Goal: Use online tool/utility: Utilize a website feature to perform a specific function

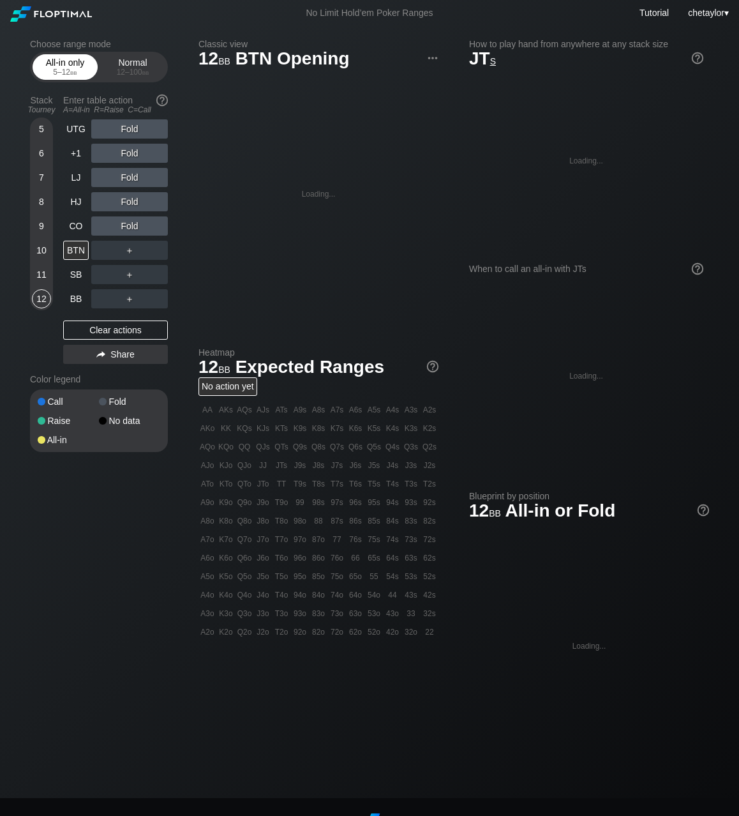
click at [79, 66] on div "All-in only 5 – 12 bb" at bounding box center [65, 67] width 59 height 24
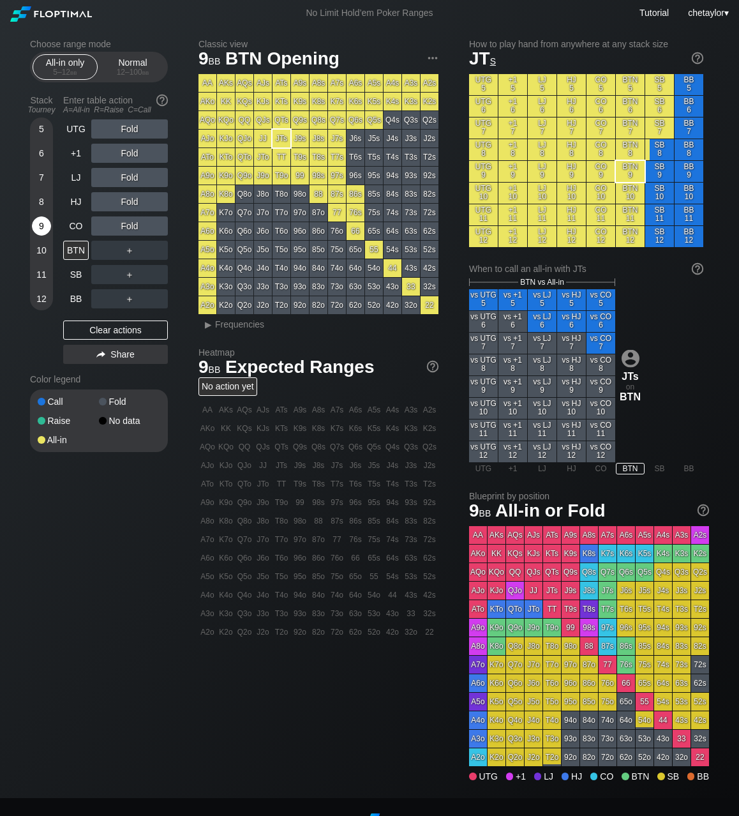
click at [40, 234] on div "9" at bounding box center [41, 225] width 19 height 19
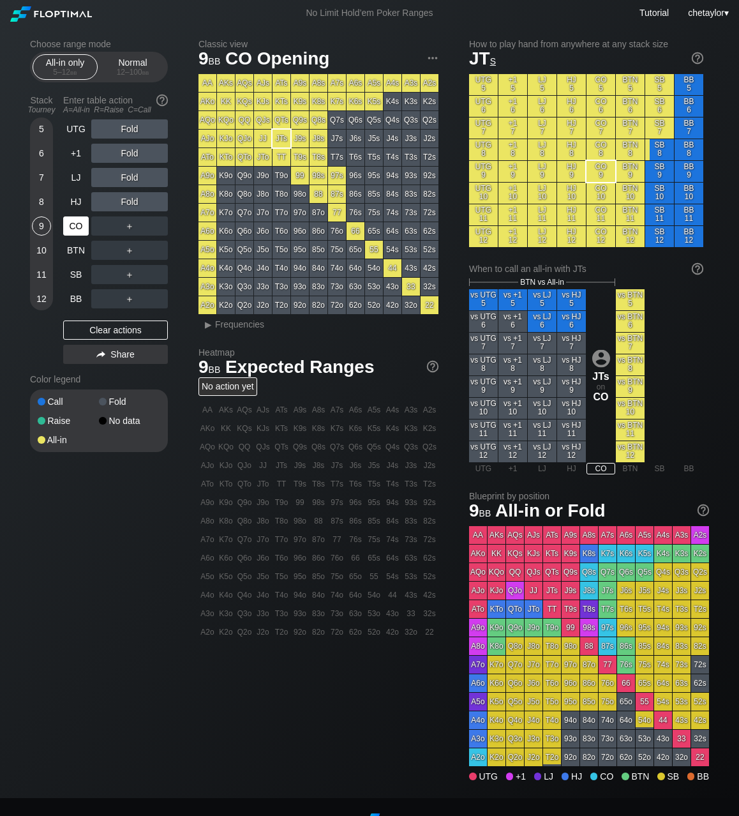
click at [73, 230] on div "CO" at bounding box center [76, 225] width 26 height 19
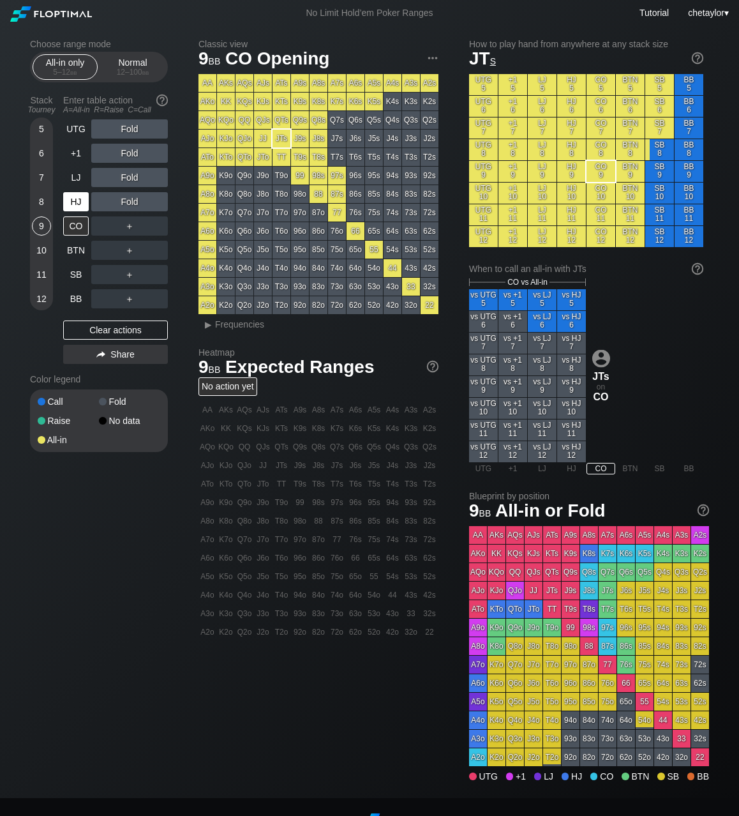
click at [75, 201] on div "HJ" at bounding box center [76, 201] width 26 height 19
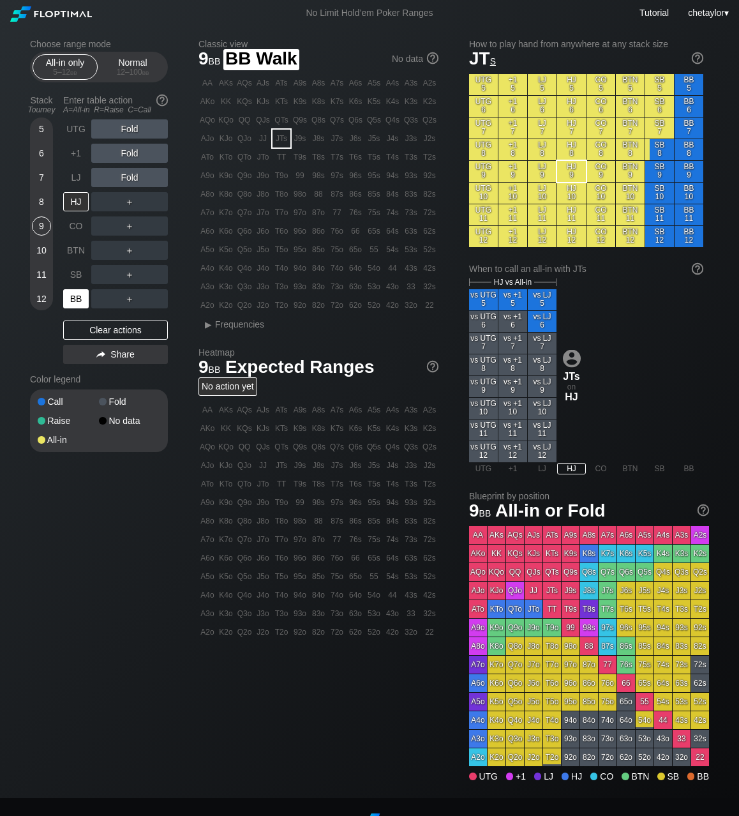
click at [76, 300] on div "BB" at bounding box center [76, 298] width 26 height 19
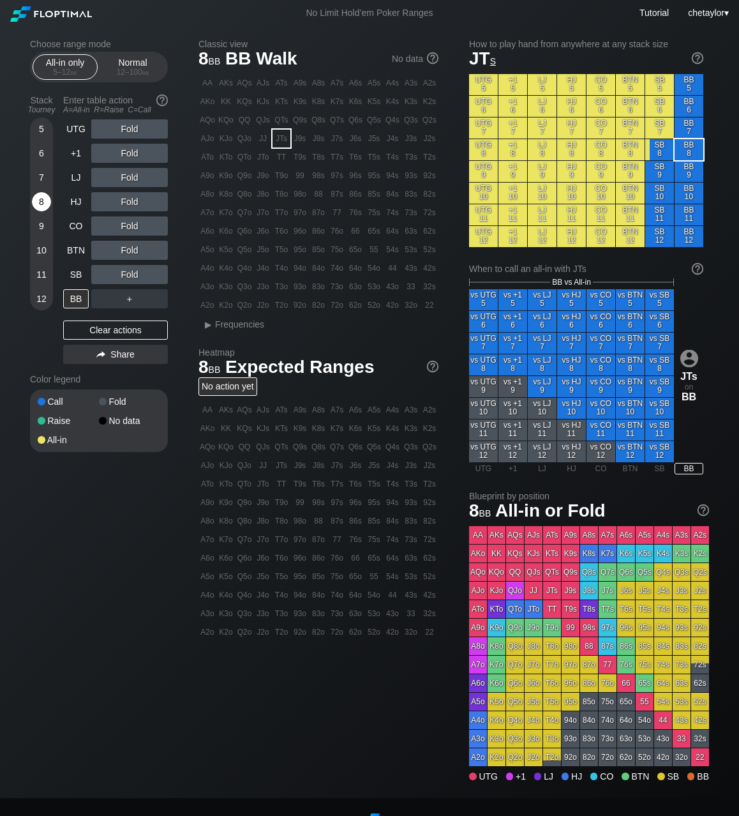
click at [42, 200] on div "8" at bounding box center [41, 201] width 19 height 19
click at [103, 329] on div "Clear actions" at bounding box center [115, 329] width 105 height 19
click at [319, 270] on div "84o" at bounding box center [319, 268] width 18 height 18
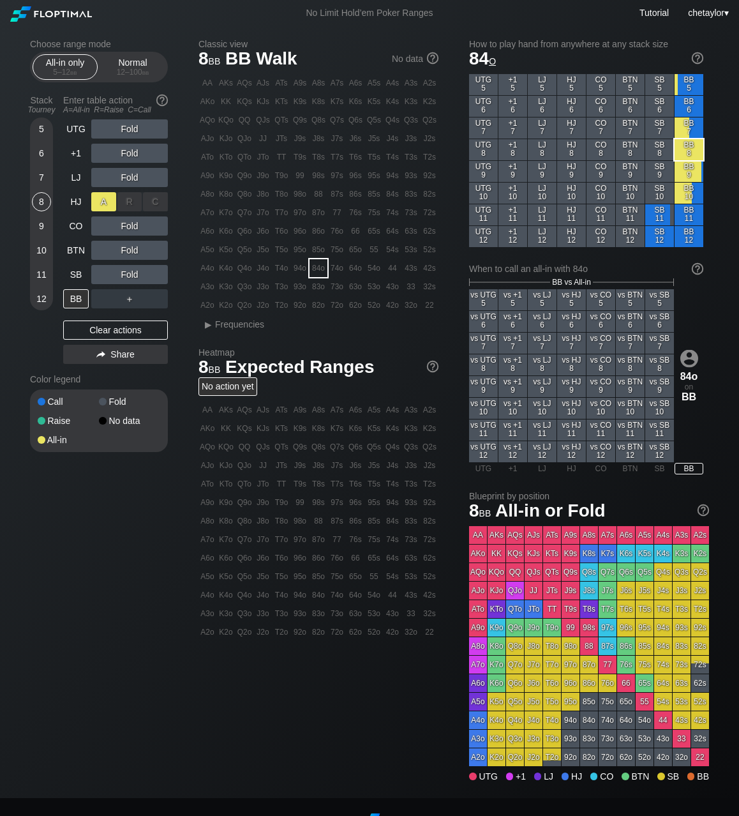
click at [110, 198] on div "A ✕" at bounding box center [103, 201] width 25 height 19
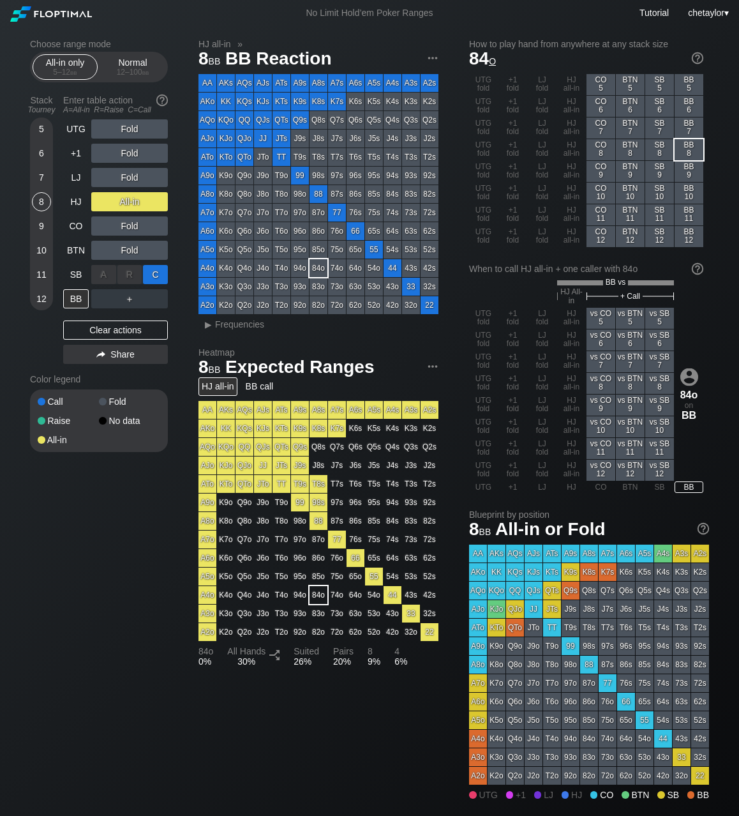
click at [161, 274] on div "C ✕" at bounding box center [155, 274] width 25 height 19
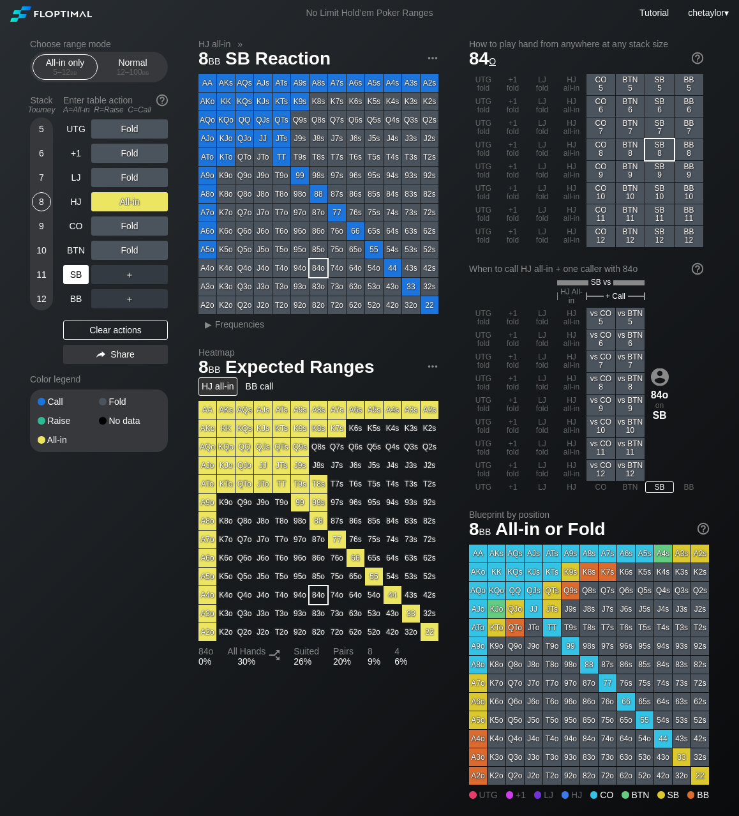
click at [79, 271] on div "SB" at bounding box center [76, 274] width 26 height 19
click at [97, 327] on div "Clear actions" at bounding box center [115, 329] width 105 height 19
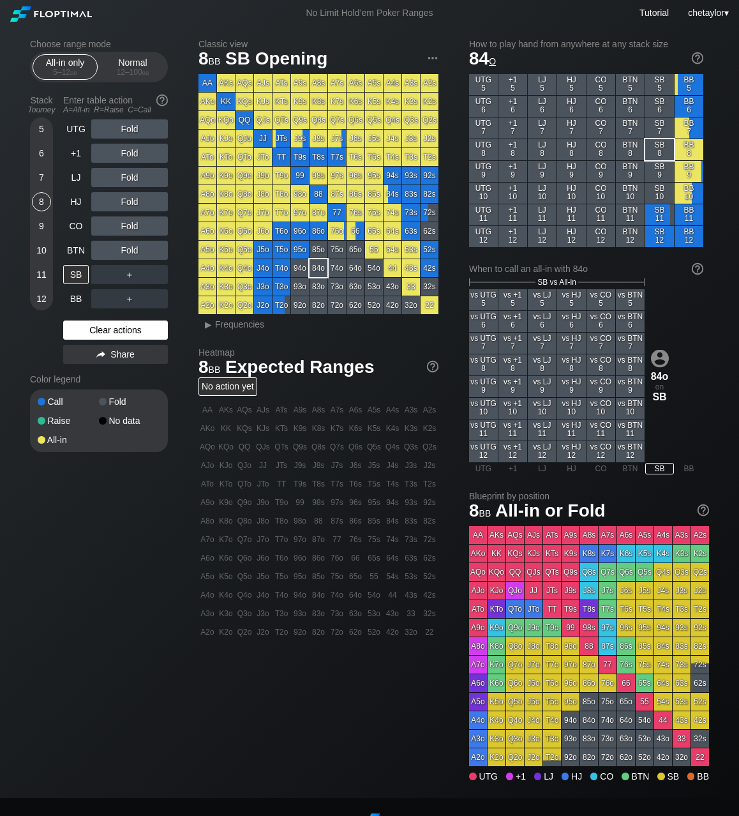
click at [97, 327] on div "Clear actions" at bounding box center [115, 329] width 105 height 19
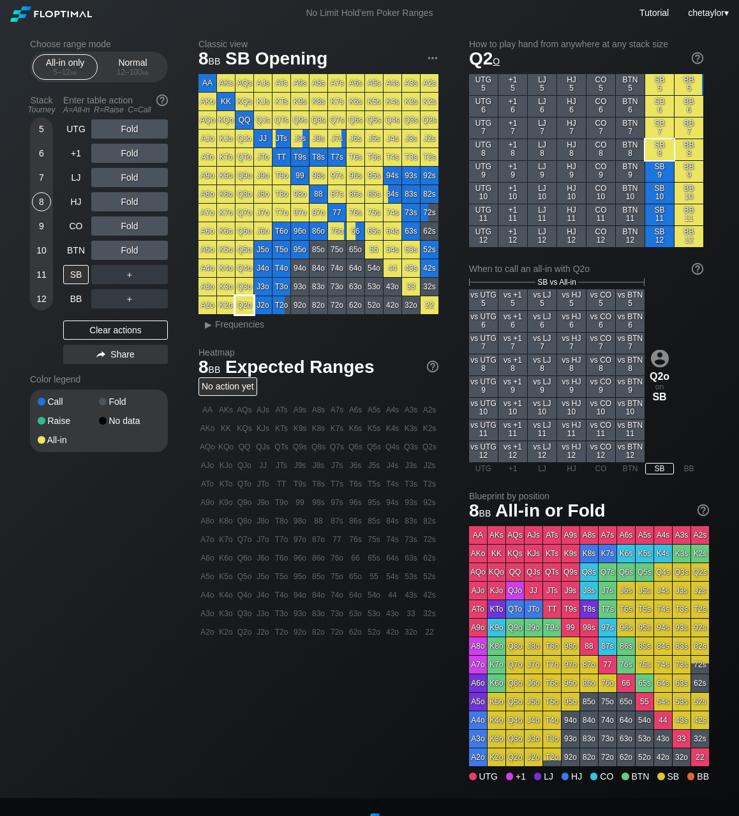
click at [247, 306] on div "Q2o" at bounding box center [245, 305] width 18 height 18
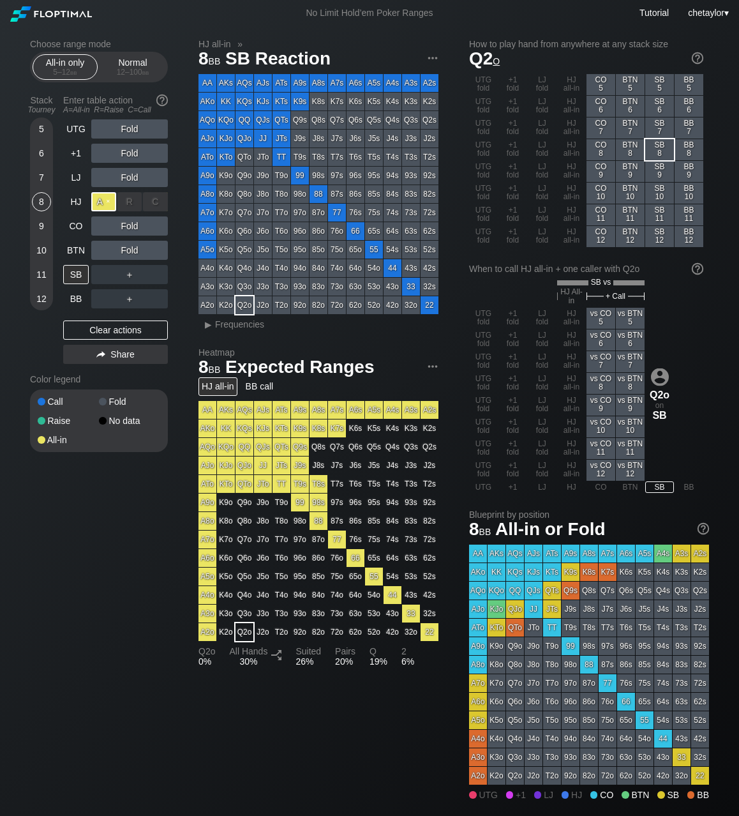
click at [107, 198] on div "A ✕" at bounding box center [103, 201] width 25 height 19
click at [41, 175] on div "7" at bounding box center [41, 177] width 19 height 19
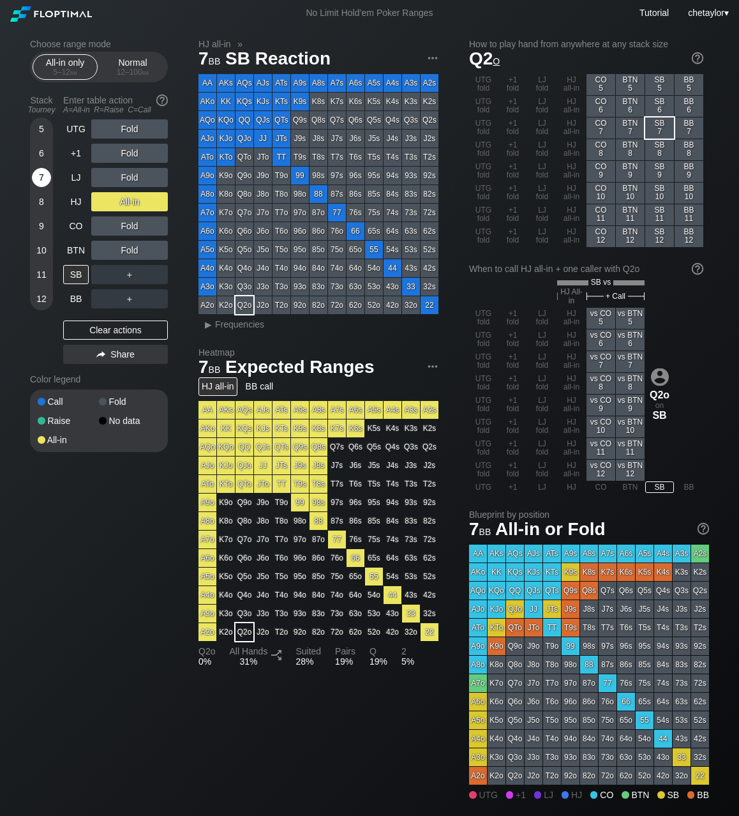
click at [41, 175] on div "7" at bounding box center [41, 177] width 19 height 19
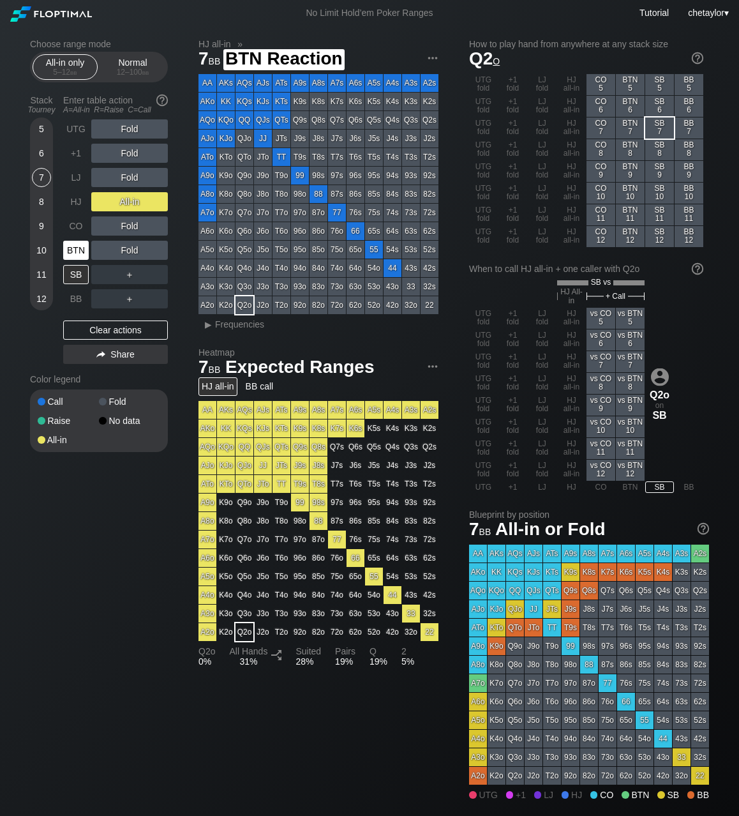
click at [79, 247] on div "BTN" at bounding box center [76, 250] width 26 height 19
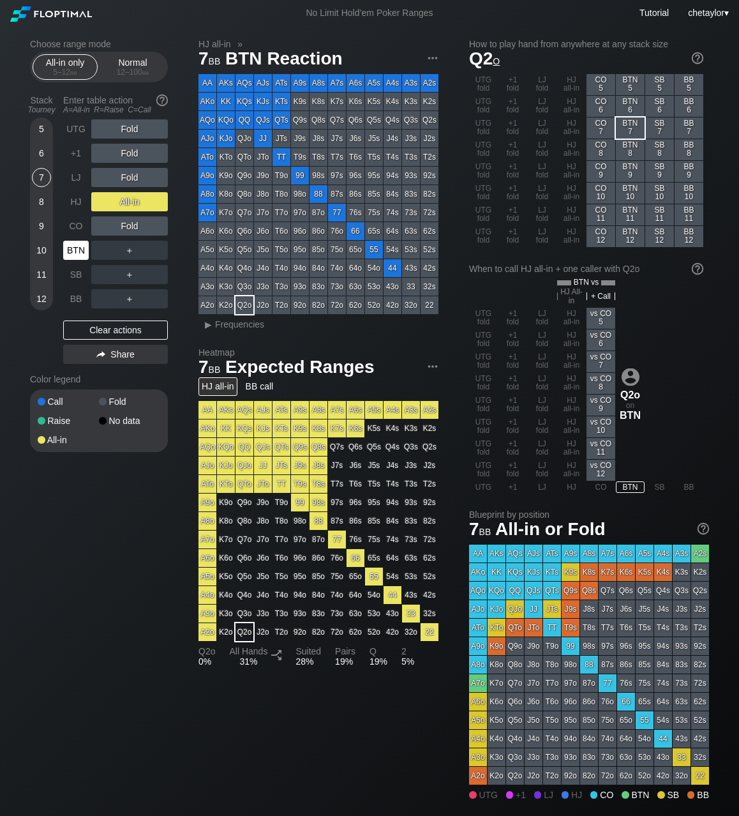
click at [79, 247] on div "BTN" at bounding box center [76, 250] width 26 height 19
click at [106, 335] on div "Clear actions" at bounding box center [115, 329] width 105 height 19
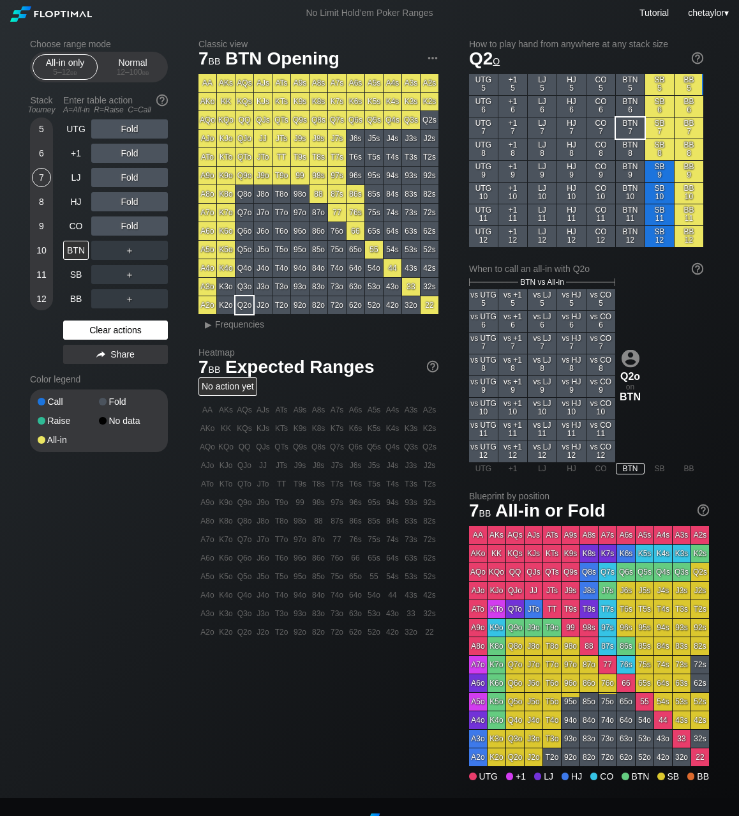
click at [108, 326] on div "Clear actions" at bounding box center [115, 329] width 105 height 19
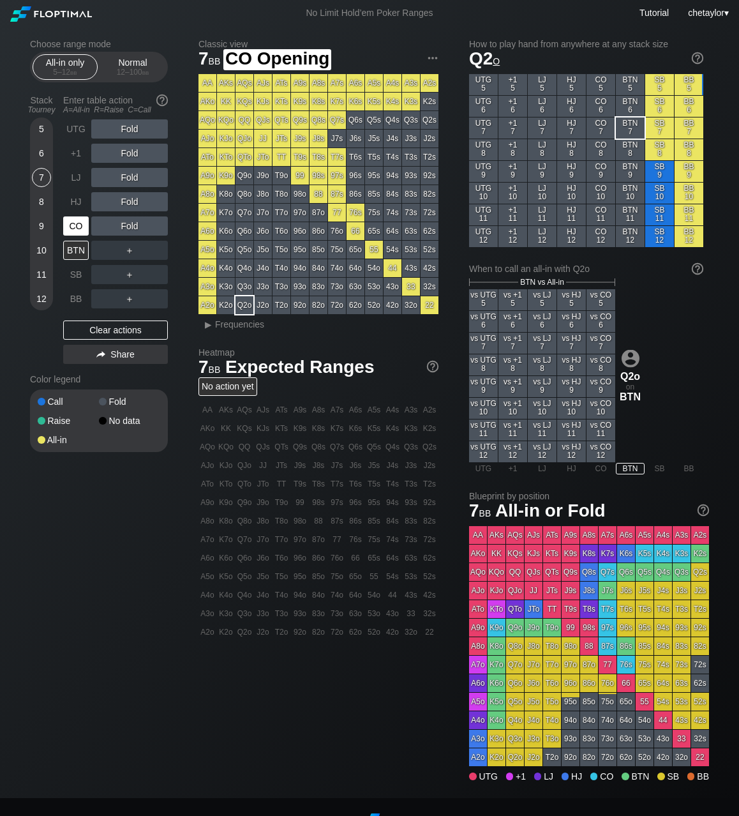
click at [75, 227] on div "CO" at bounding box center [76, 225] width 26 height 19
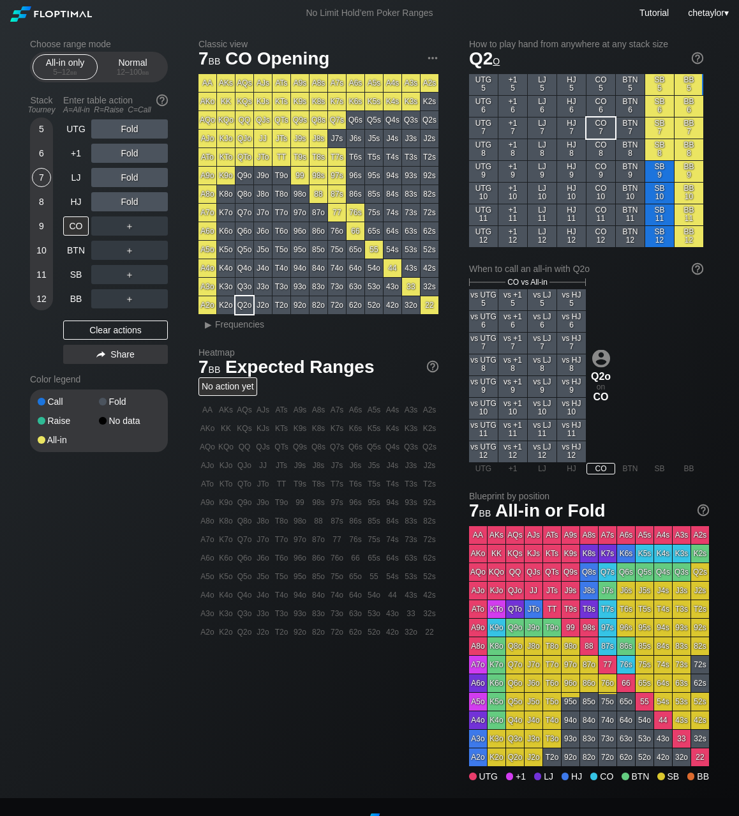
click at [205, 230] on div "A6o" at bounding box center [208, 231] width 18 height 18
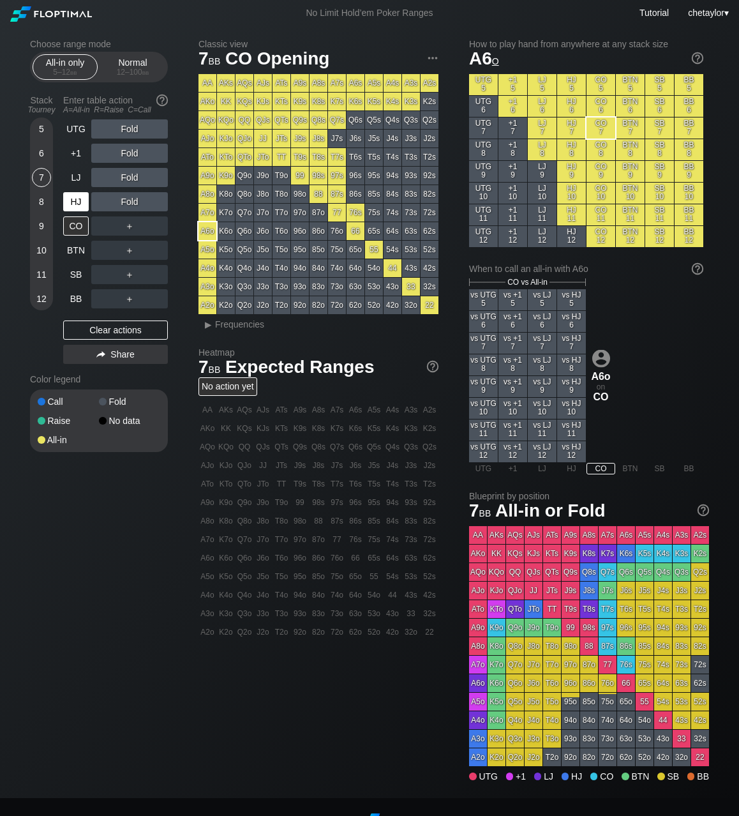
click at [71, 197] on div "HJ" at bounding box center [76, 201] width 26 height 19
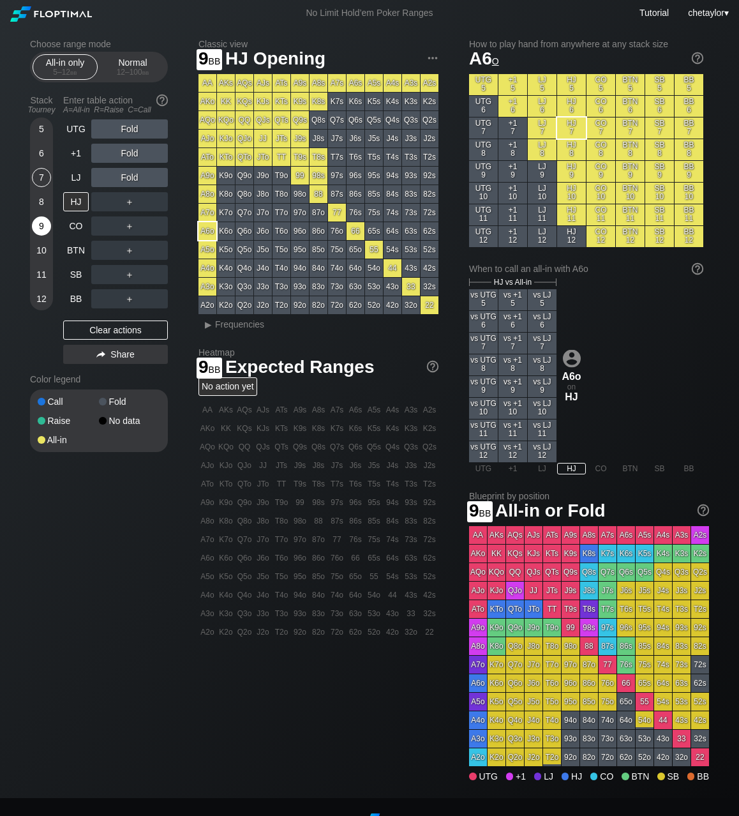
click at [42, 225] on div "9" at bounding box center [41, 225] width 19 height 19
click at [80, 175] on div "LJ" at bounding box center [76, 177] width 26 height 19
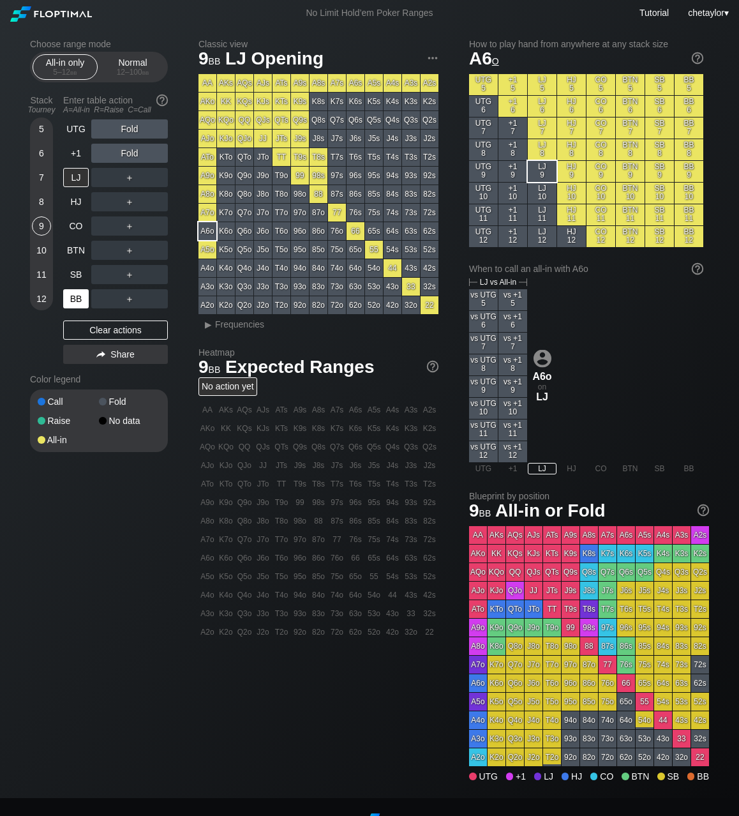
click at [69, 296] on div "BB" at bounding box center [76, 298] width 26 height 19
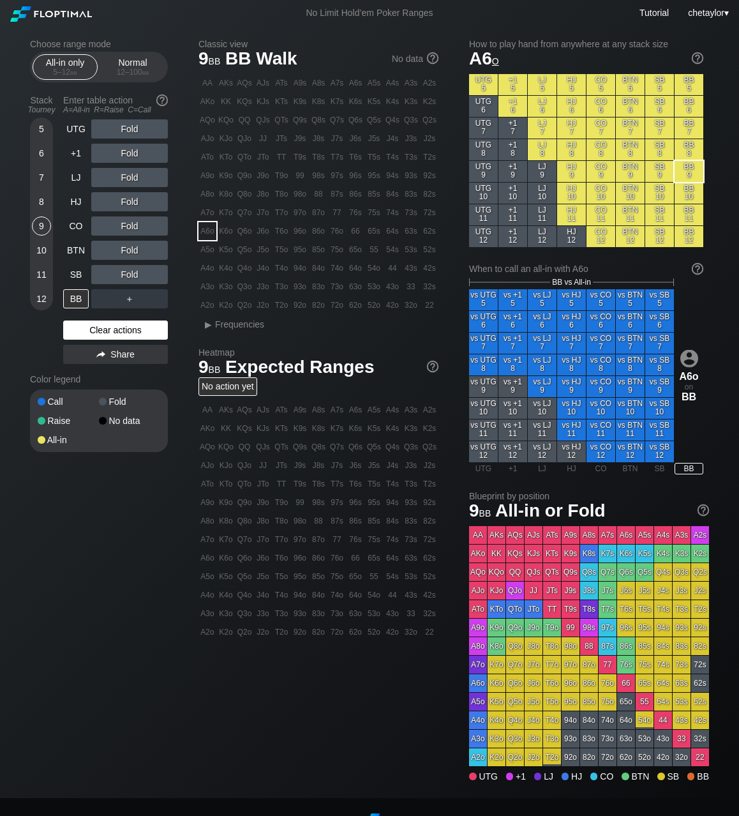
click at [93, 329] on div "Clear actions" at bounding box center [115, 329] width 105 height 19
click at [222, 290] on div "K3o" at bounding box center [226, 287] width 18 height 18
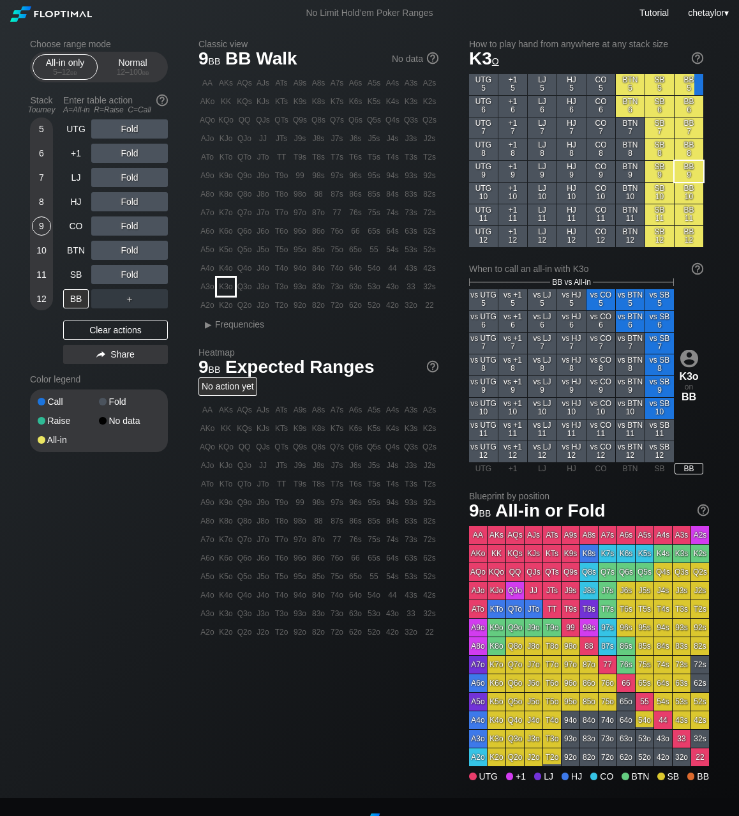
click at [222, 290] on div "K3o" at bounding box center [226, 287] width 18 height 18
click at [107, 202] on div "A ✕" at bounding box center [103, 201] width 25 height 19
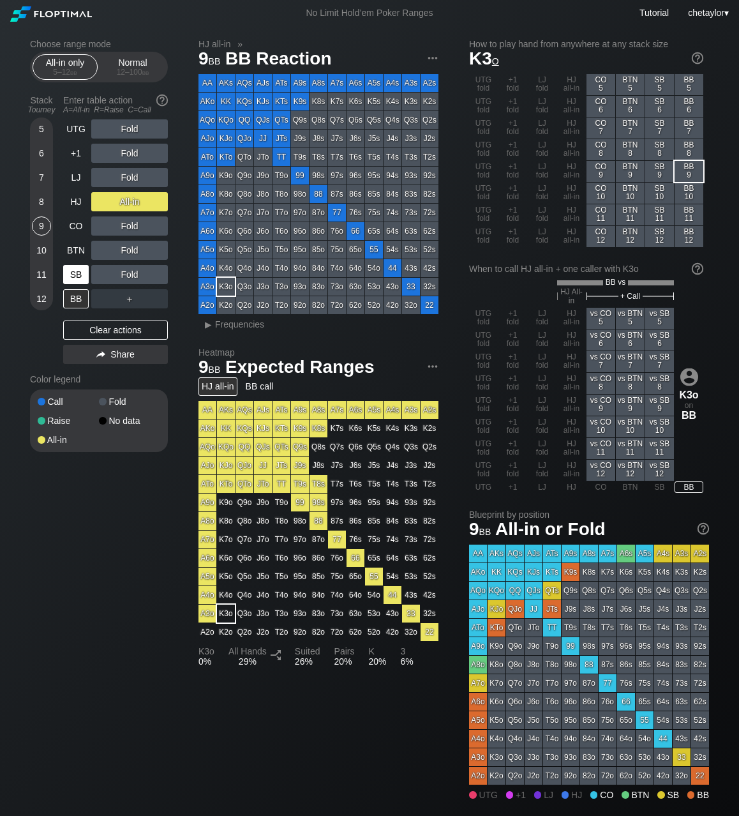
click at [80, 273] on div "SB" at bounding box center [76, 274] width 26 height 19
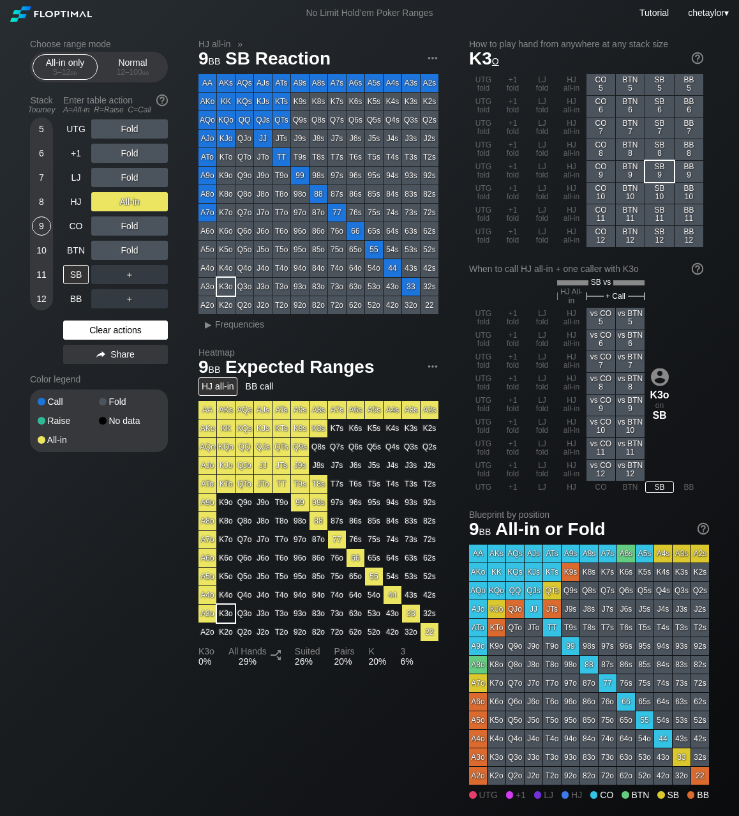
click at [103, 326] on div "Clear actions" at bounding box center [115, 329] width 105 height 19
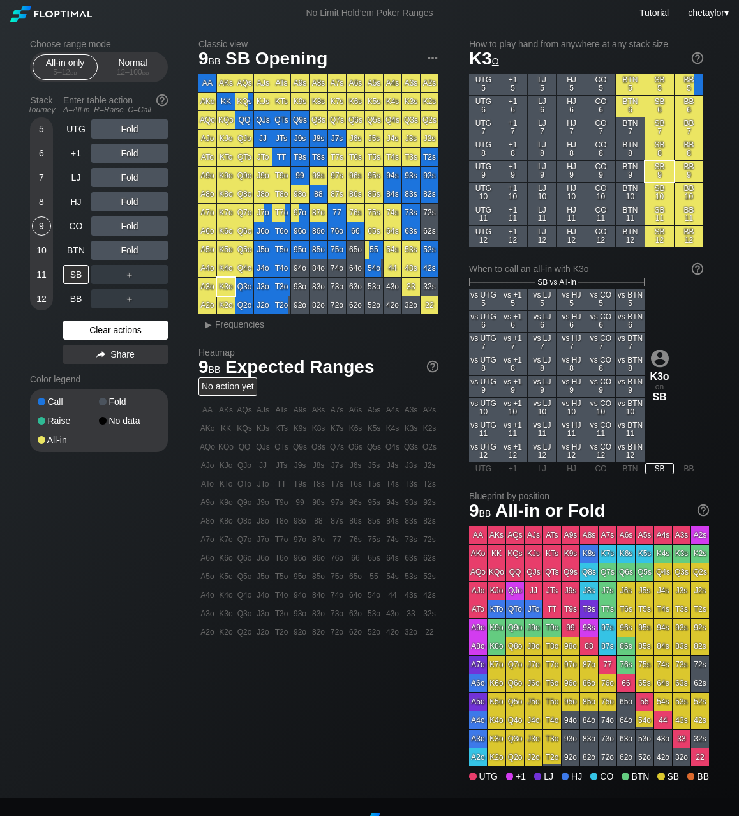
click at [103, 326] on div "Clear actions" at bounding box center [115, 329] width 105 height 19
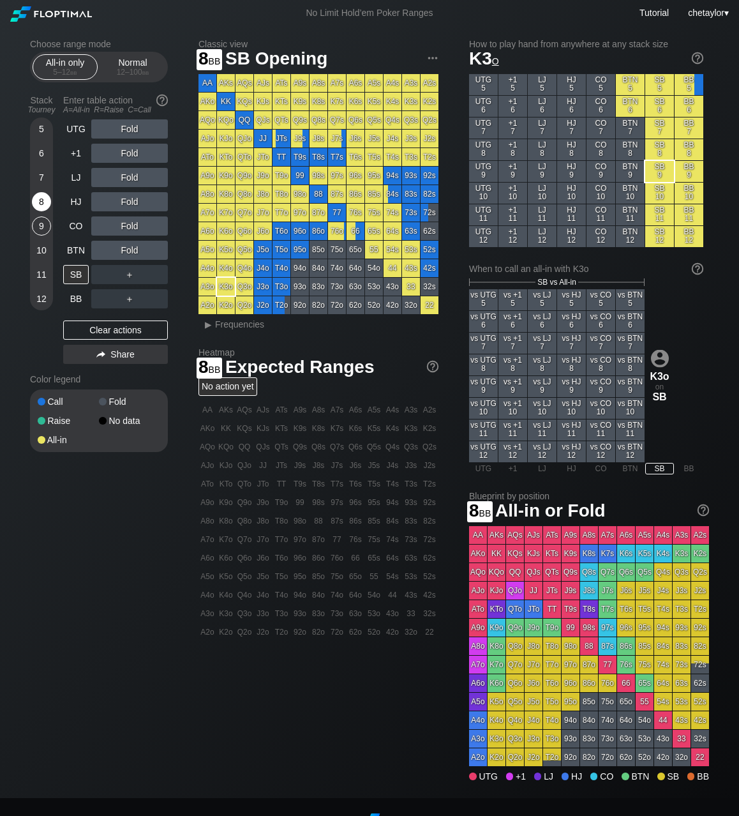
click at [36, 204] on div "8" at bounding box center [41, 201] width 19 height 19
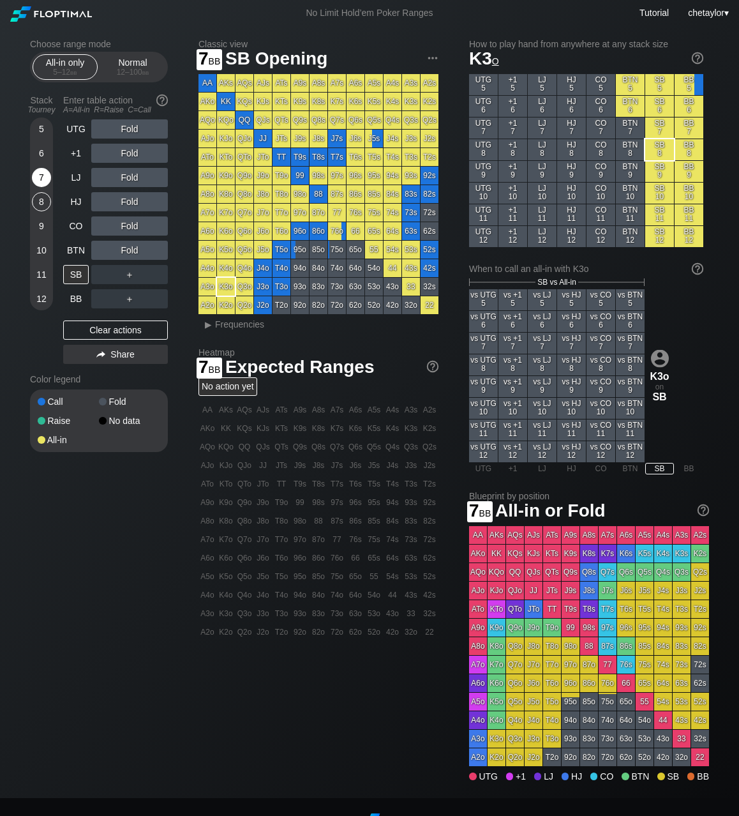
click at [38, 177] on div "7" at bounding box center [41, 177] width 19 height 19
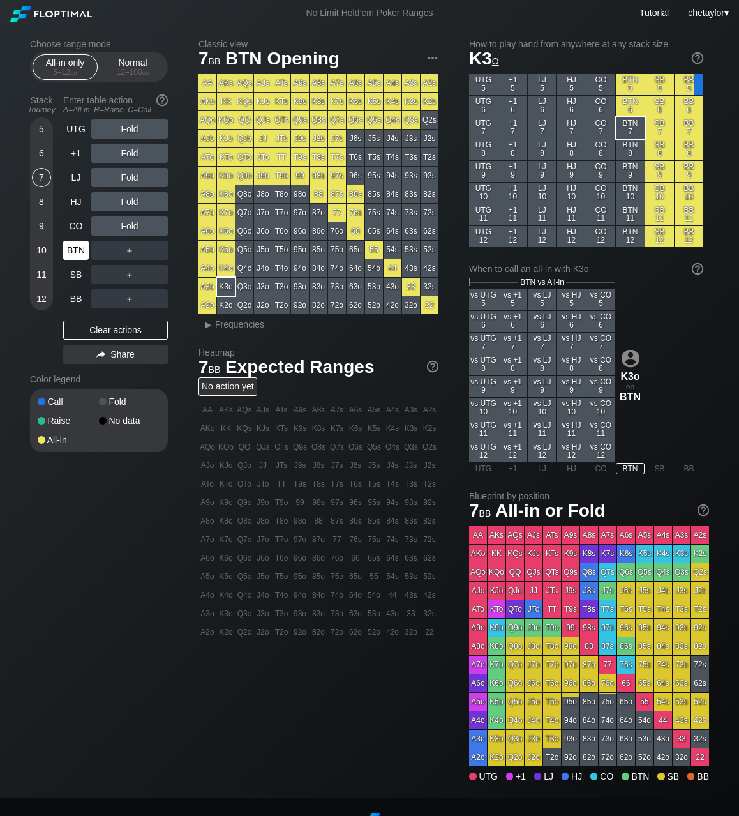
click at [82, 243] on div "BTN" at bounding box center [76, 250] width 26 height 19
click at [73, 225] on div "CO" at bounding box center [76, 225] width 26 height 19
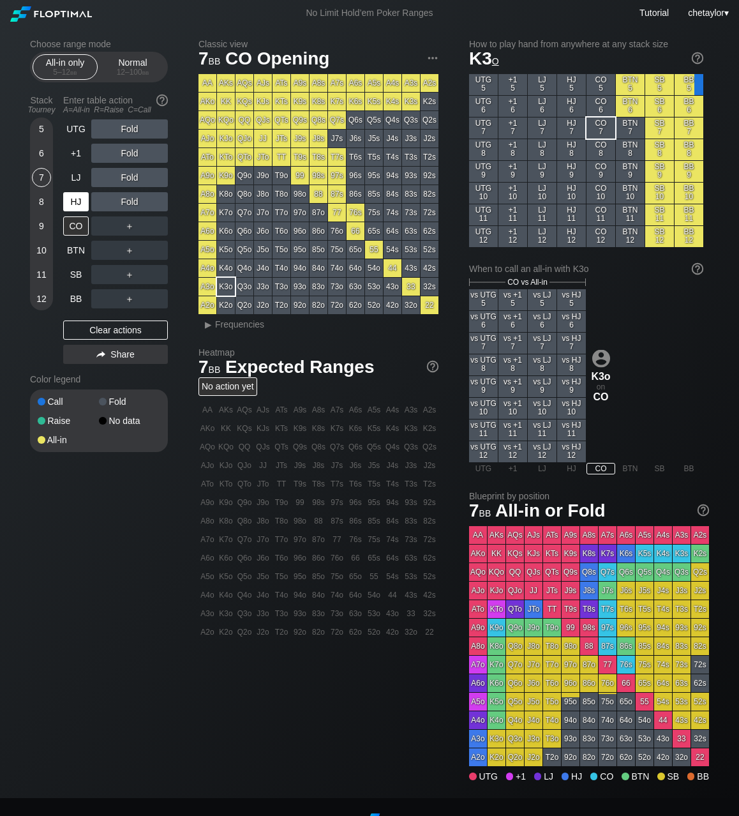
click at [71, 199] on div "HJ" at bounding box center [76, 201] width 26 height 19
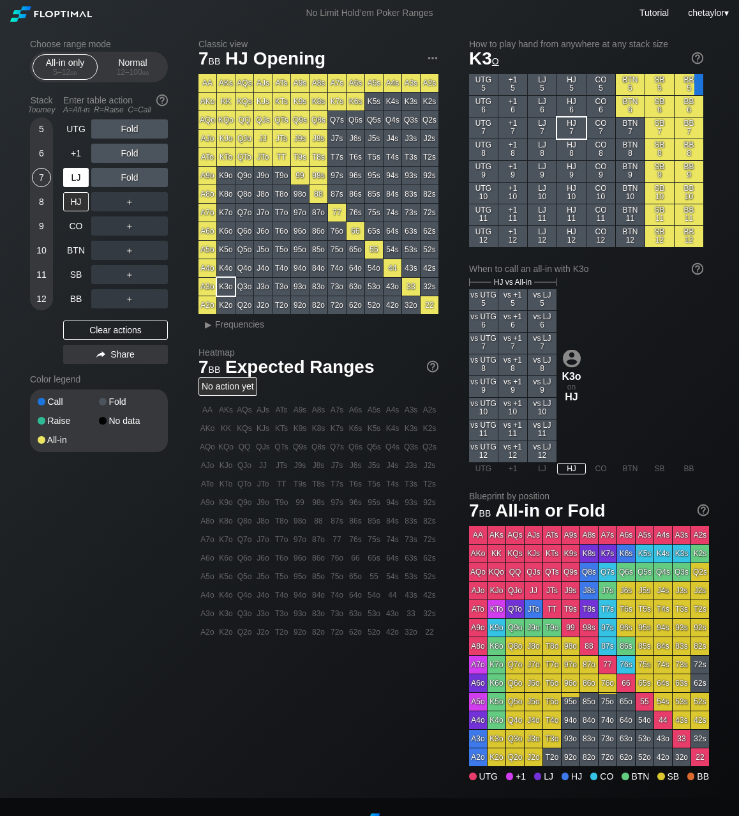
click at [77, 177] on div "LJ" at bounding box center [76, 177] width 26 height 19
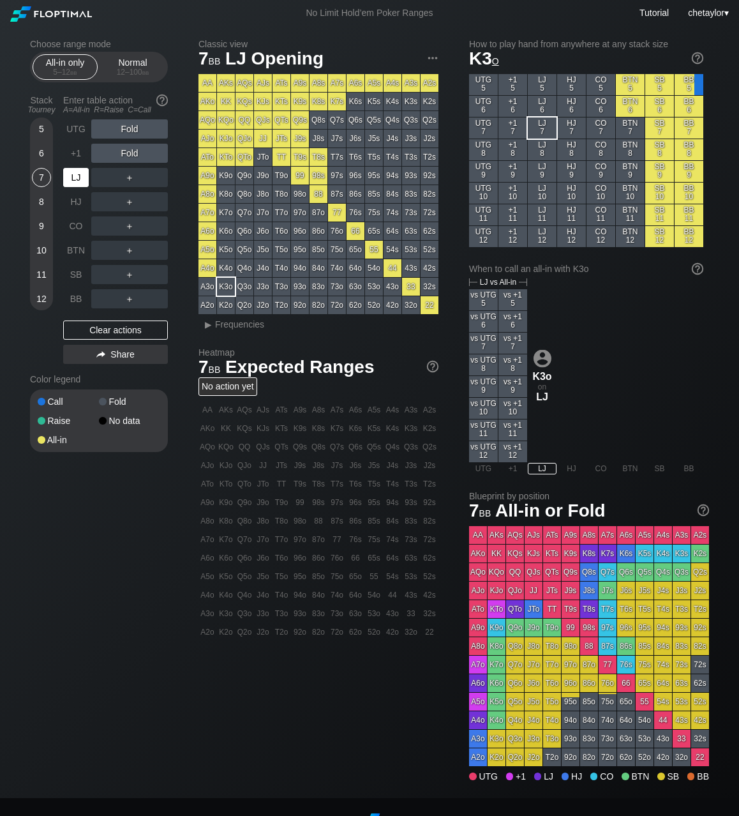
click at [77, 177] on div "LJ" at bounding box center [76, 177] width 26 height 19
click at [77, 299] on div "BB" at bounding box center [76, 298] width 26 height 19
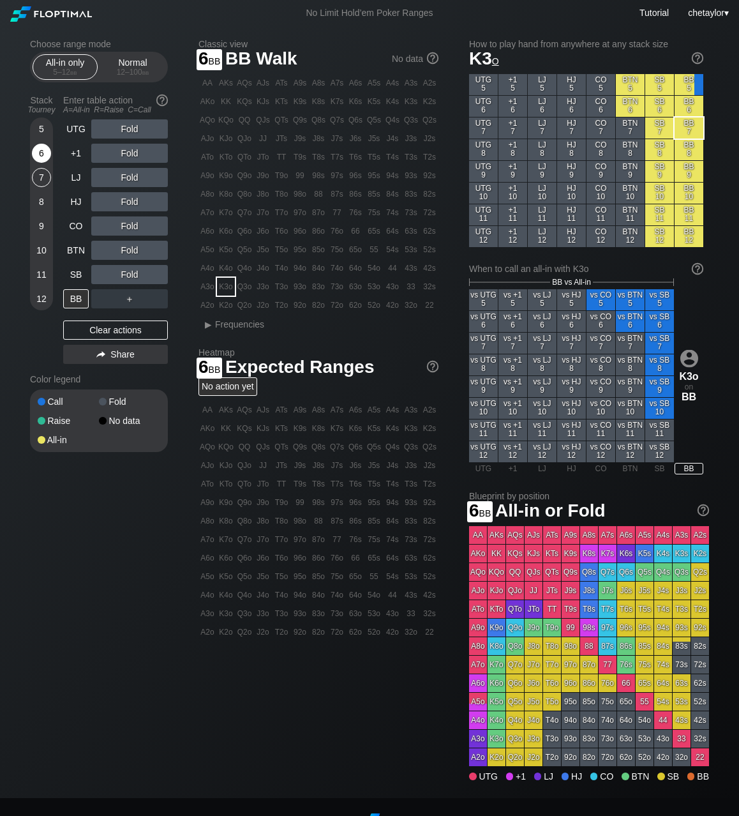
click at [40, 151] on div "6" at bounding box center [41, 153] width 19 height 19
click at [209, 253] on div "A5o" at bounding box center [208, 250] width 18 height 18
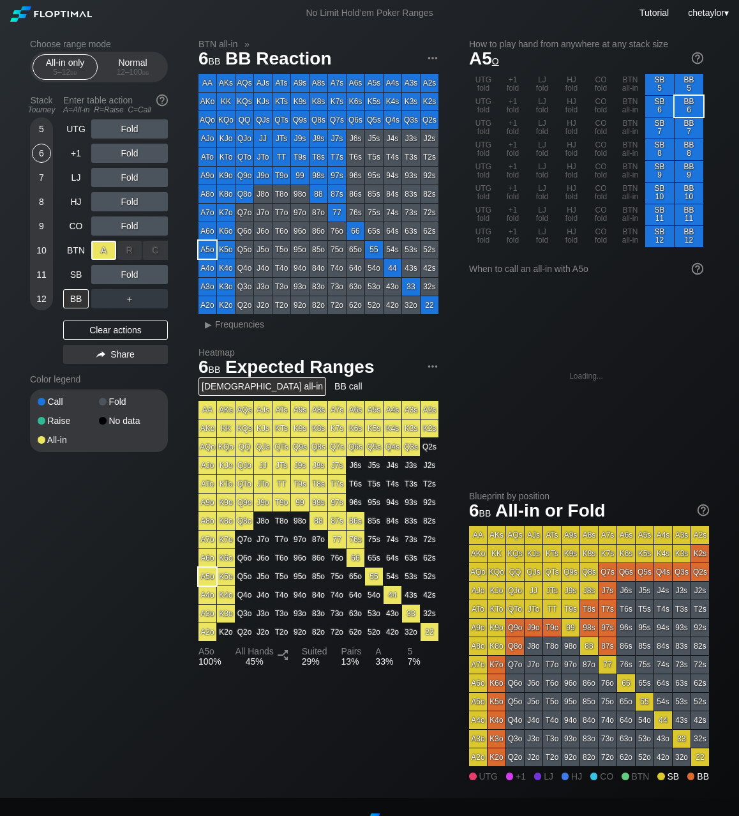
click at [103, 252] on div "A ✕" at bounding box center [103, 250] width 25 height 19
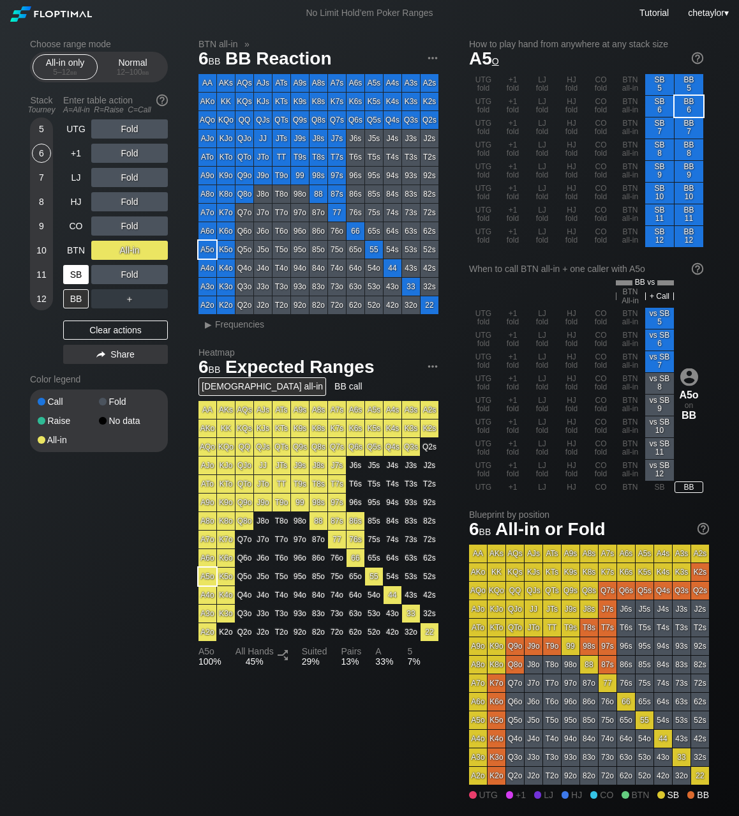
click at [74, 273] on div "SB" at bounding box center [76, 274] width 26 height 19
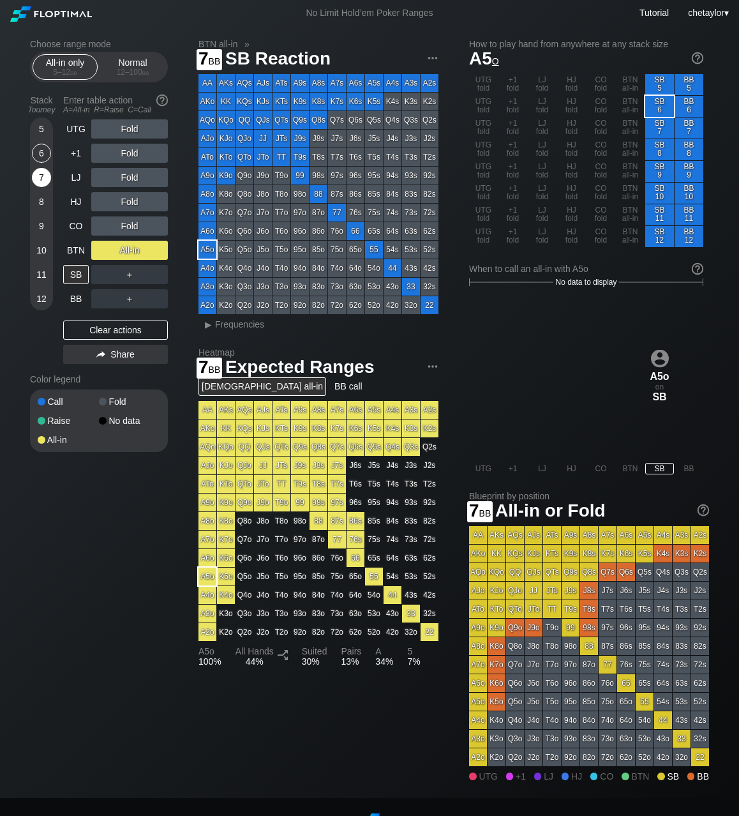
click at [41, 181] on div "7" at bounding box center [41, 177] width 19 height 19
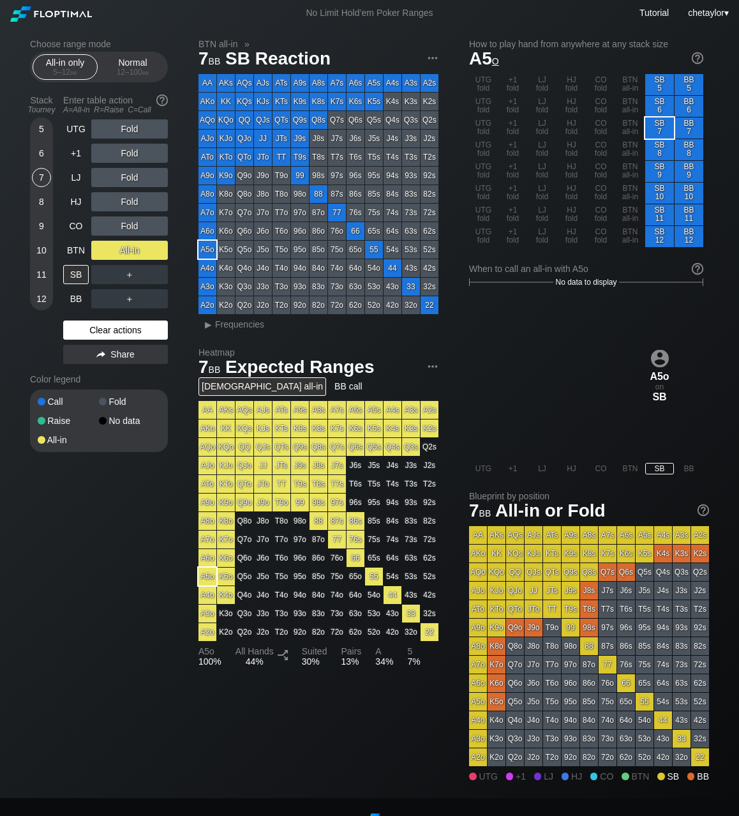
click at [126, 335] on div "Clear actions" at bounding box center [115, 329] width 105 height 19
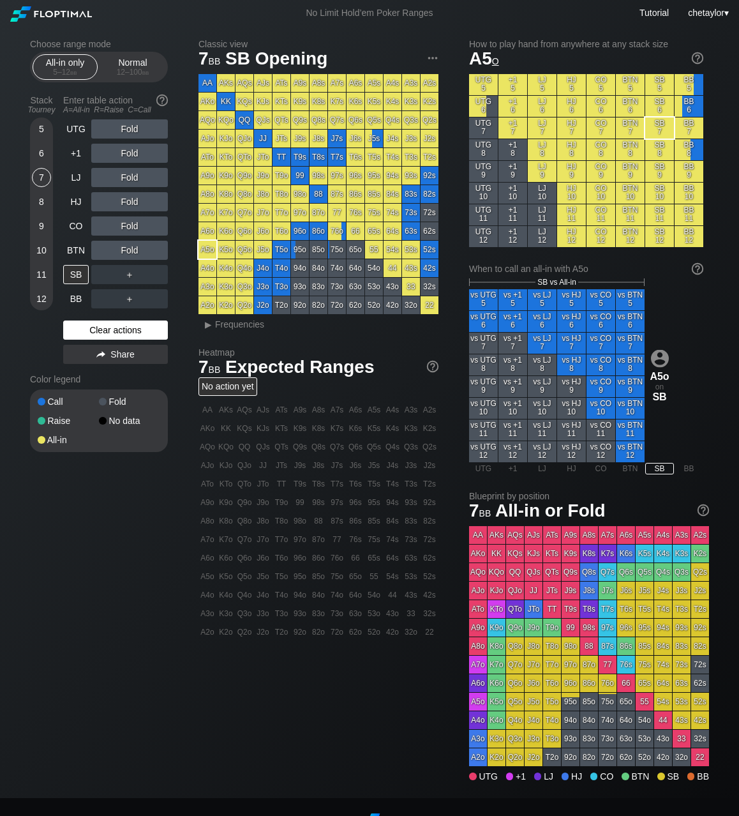
click at [126, 335] on div "Clear actions" at bounding box center [115, 329] width 105 height 19
click at [77, 245] on div "BTN" at bounding box center [76, 250] width 26 height 19
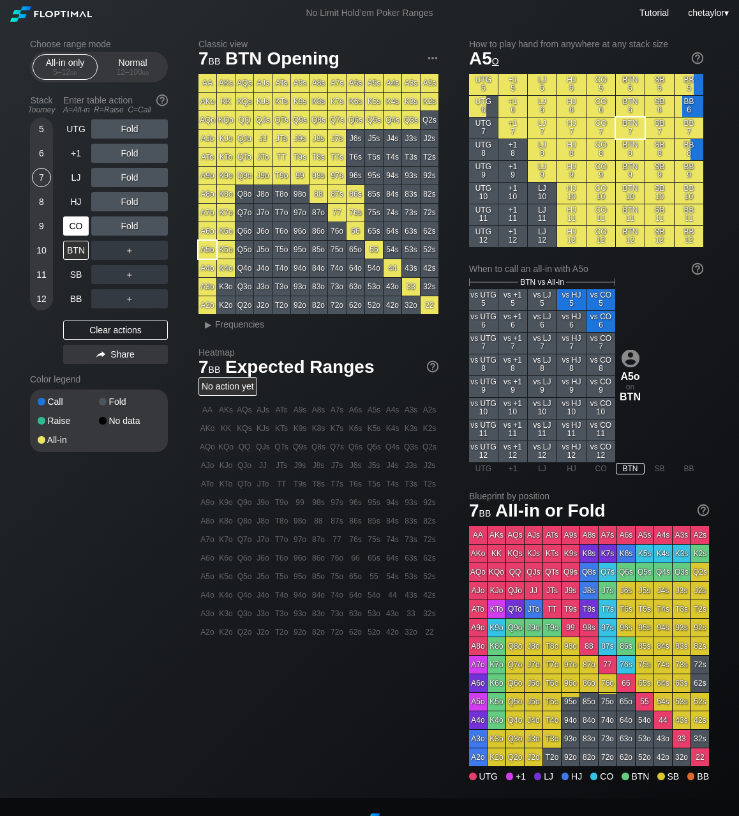
click at [75, 222] on div "CO" at bounding box center [76, 225] width 26 height 19
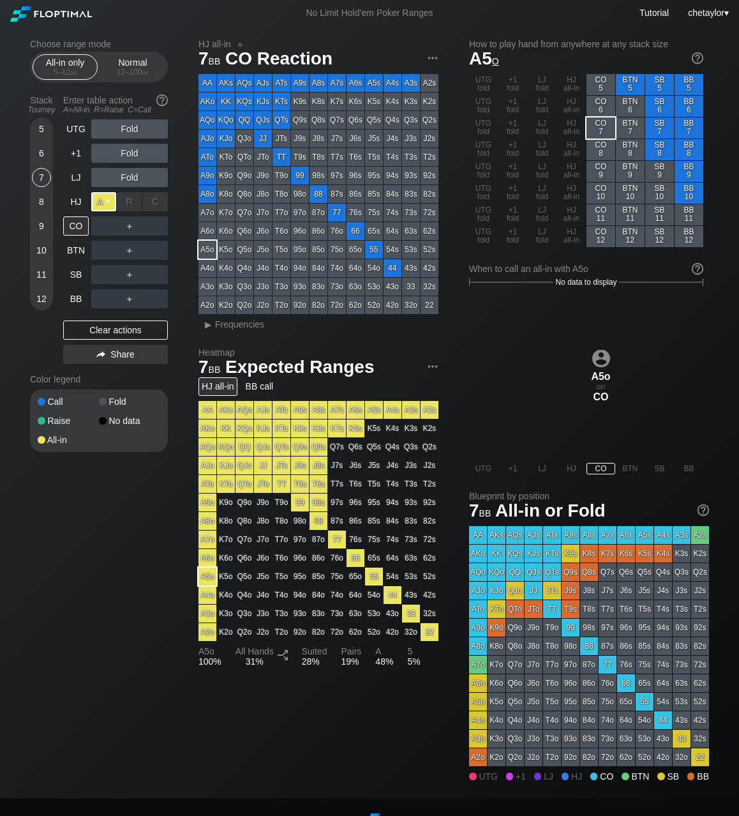
click at [107, 202] on div "A ✕" at bounding box center [103, 201] width 25 height 19
click at [77, 204] on div "HJ" at bounding box center [76, 201] width 26 height 19
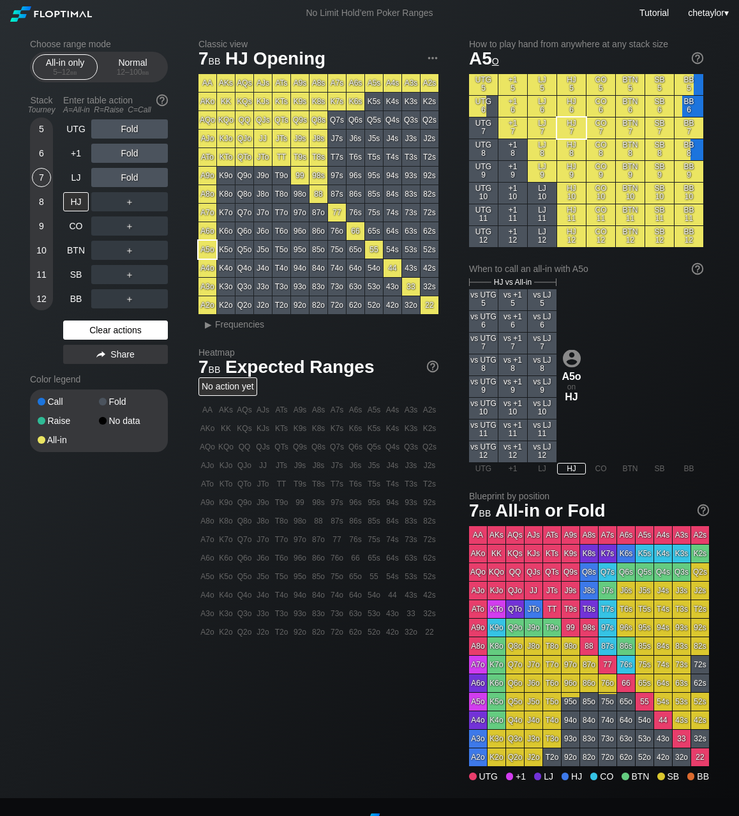
click at [94, 326] on div "Clear actions" at bounding box center [115, 329] width 105 height 19
click at [73, 177] on div "LJ" at bounding box center [76, 177] width 26 height 19
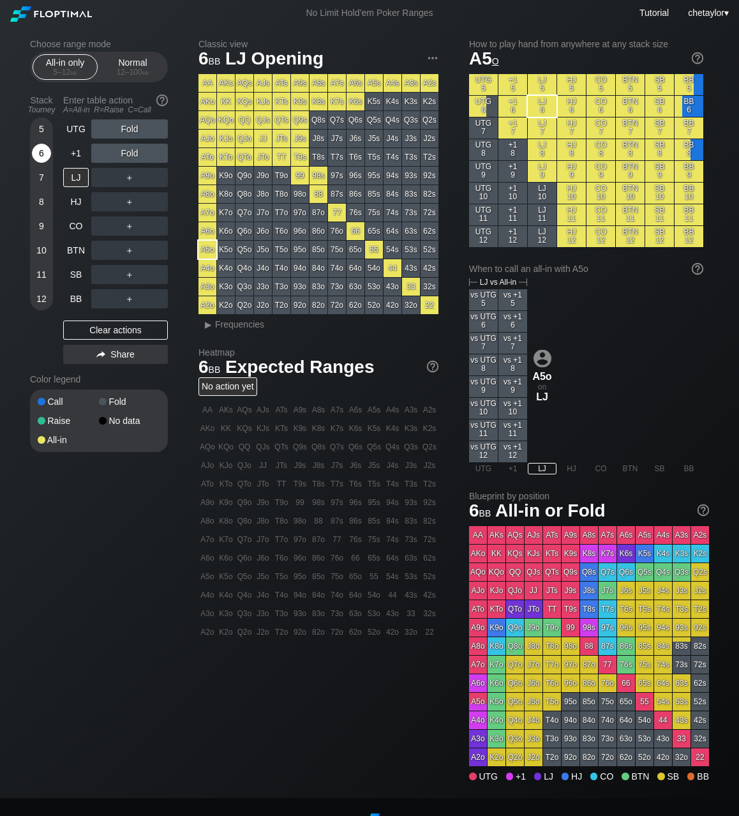
click at [41, 156] on div "6" at bounding box center [41, 153] width 19 height 19
click at [76, 298] on div "BB" at bounding box center [76, 298] width 26 height 19
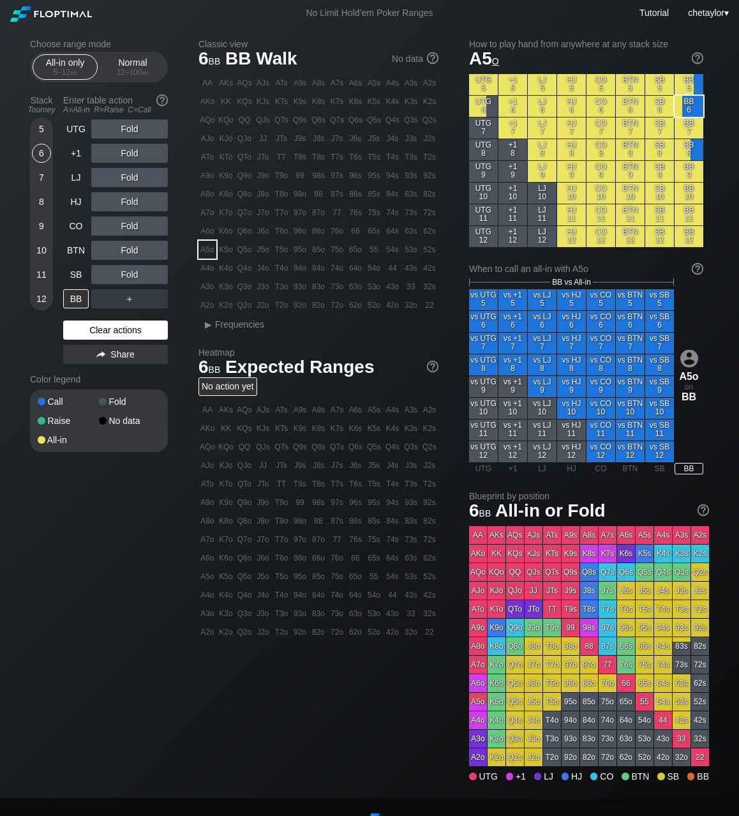
click at [90, 329] on div "Clear actions" at bounding box center [115, 329] width 105 height 19
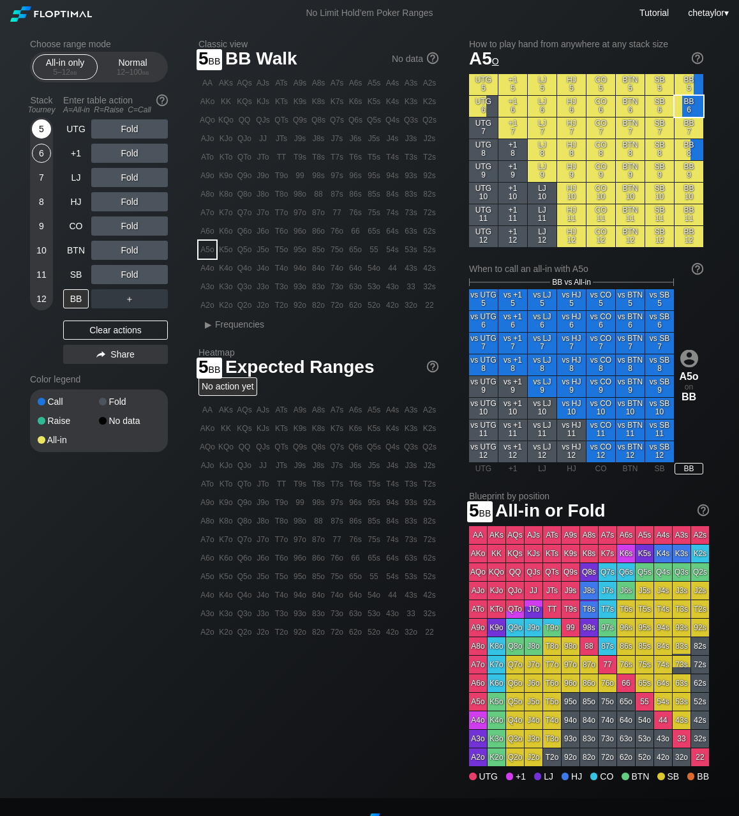
click at [45, 134] on div "5" at bounding box center [41, 128] width 19 height 19
click at [206, 156] on div "ATo" at bounding box center [208, 157] width 18 height 18
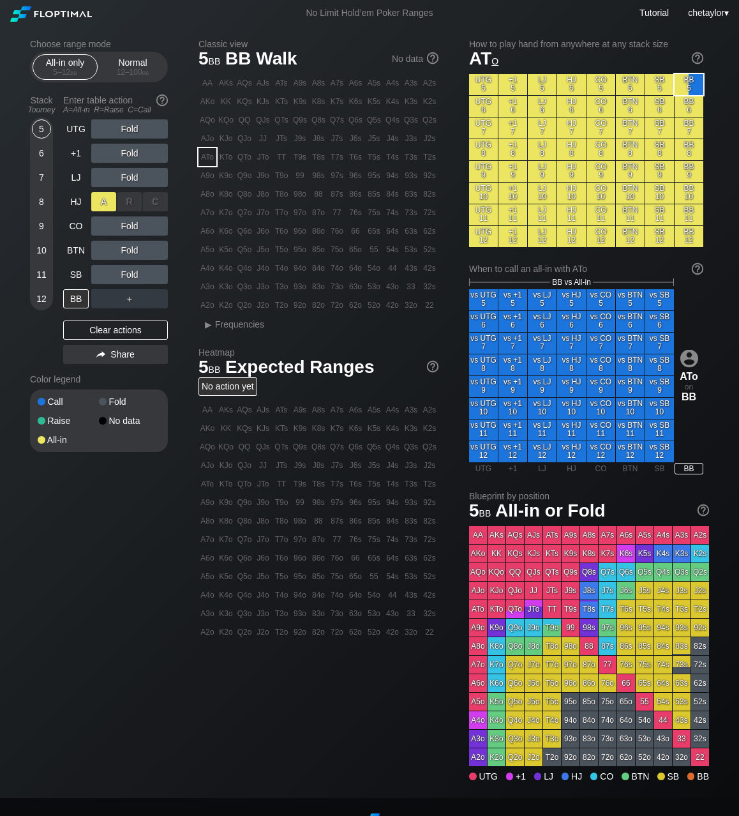
click at [99, 204] on div "A ✕" at bounding box center [103, 201] width 25 height 19
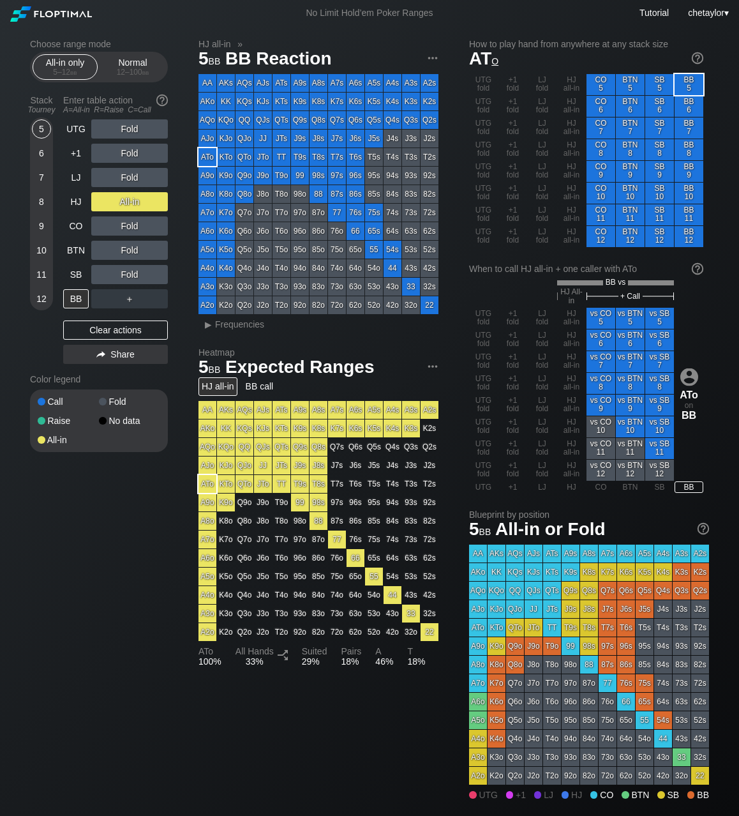
click at [43, 221] on div "9" at bounding box center [41, 225] width 19 height 19
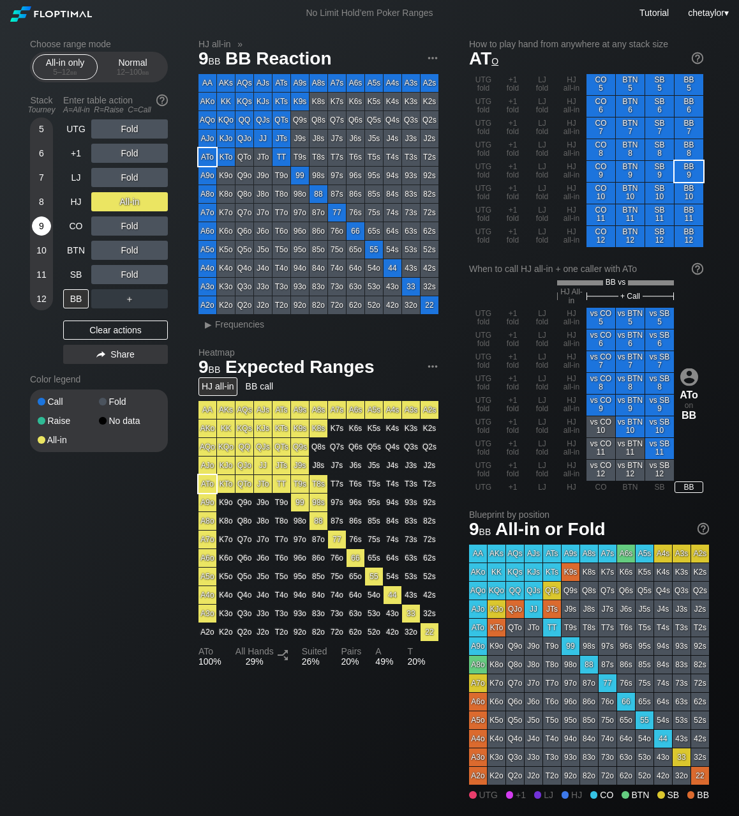
click at [43, 221] on div "9" at bounding box center [41, 225] width 19 height 19
click at [89, 328] on div "Clear actions" at bounding box center [115, 329] width 105 height 19
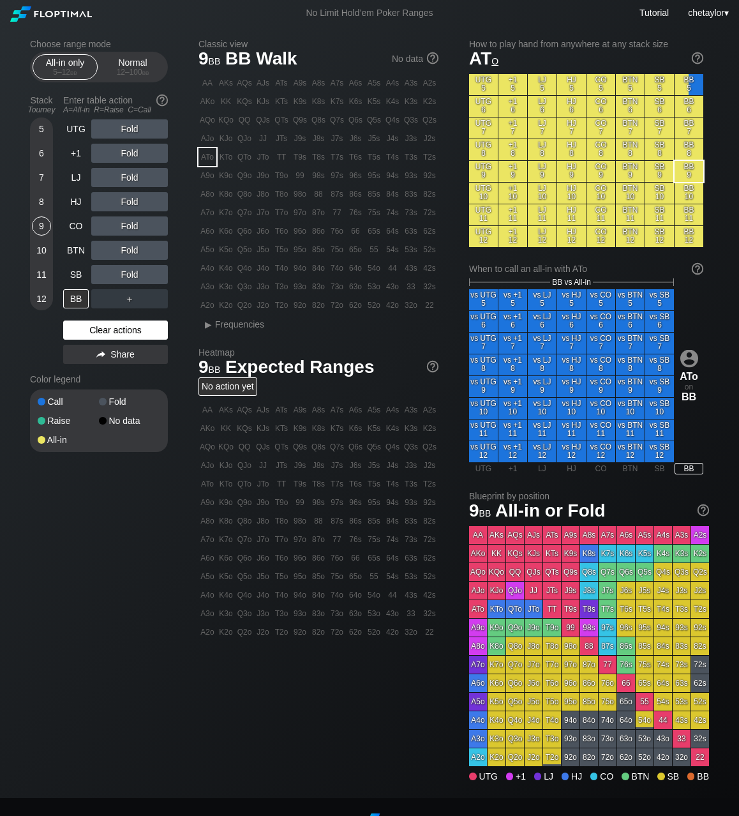
click at [89, 328] on div "Clear actions" at bounding box center [115, 329] width 105 height 19
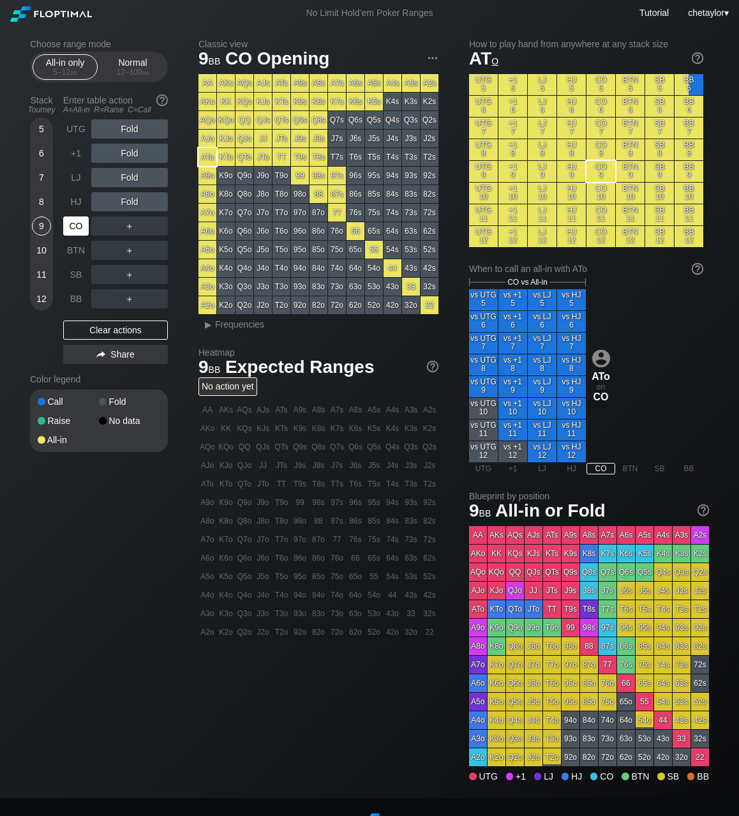
click at [80, 232] on div "CO" at bounding box center [76, 225] width 26 height 19
click at [319, 82] on div "A8s" at bounding box center [319, 83] width 18 height 18
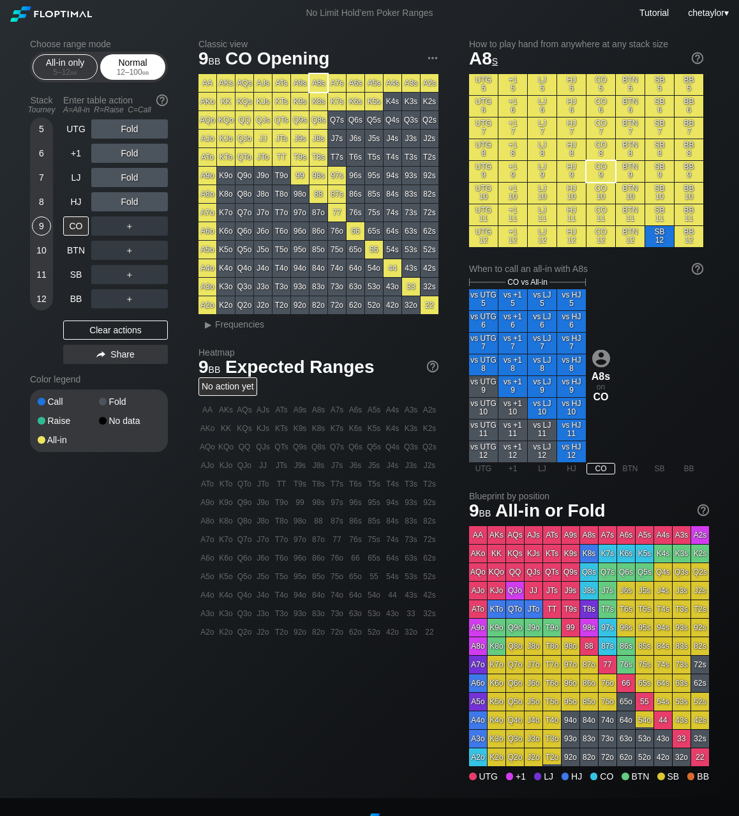
click at [146, 66] on div "Normal 12 – 100 bb" at bounding box center [132, 67] width 59 height 24
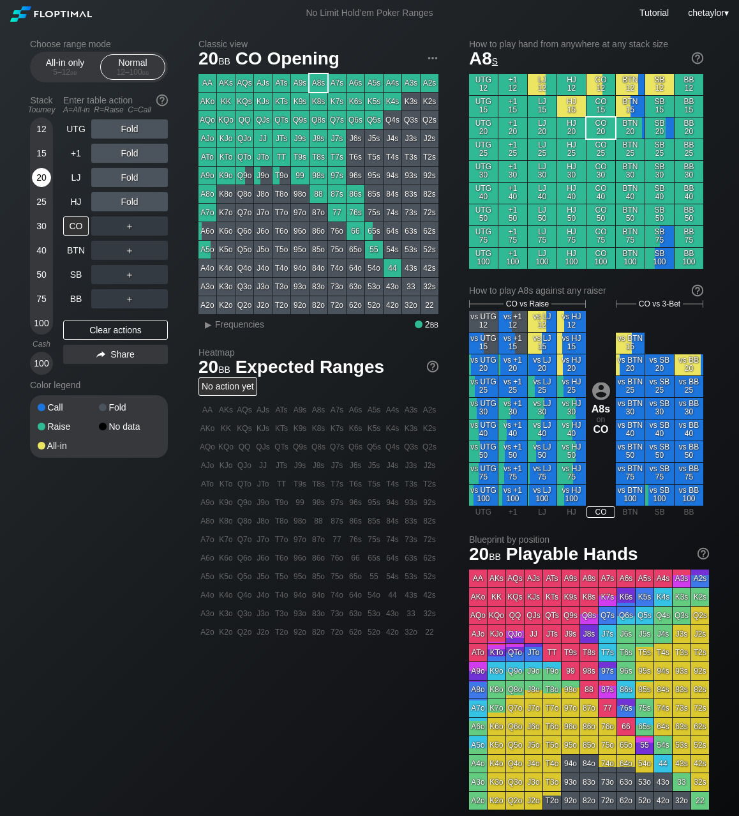
click at [36, 176] on div "20" at bounding box center [41, 177] width 19 height 19
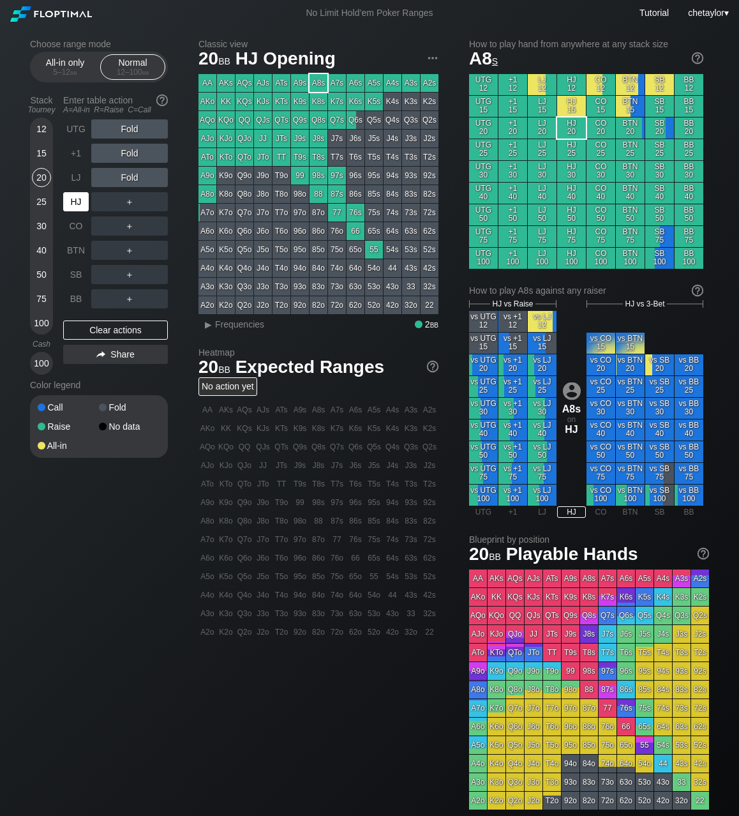
click at [75, 202] on div "HJ" at bounding box center [76, 201] width 26 height 19
click at [99, 331] on div "Clear actions" at bounding box center [115, 329] width 105 height 19
click at [205, 176] on div "A9o" at bounding box center [208, 176] width 18 height 18
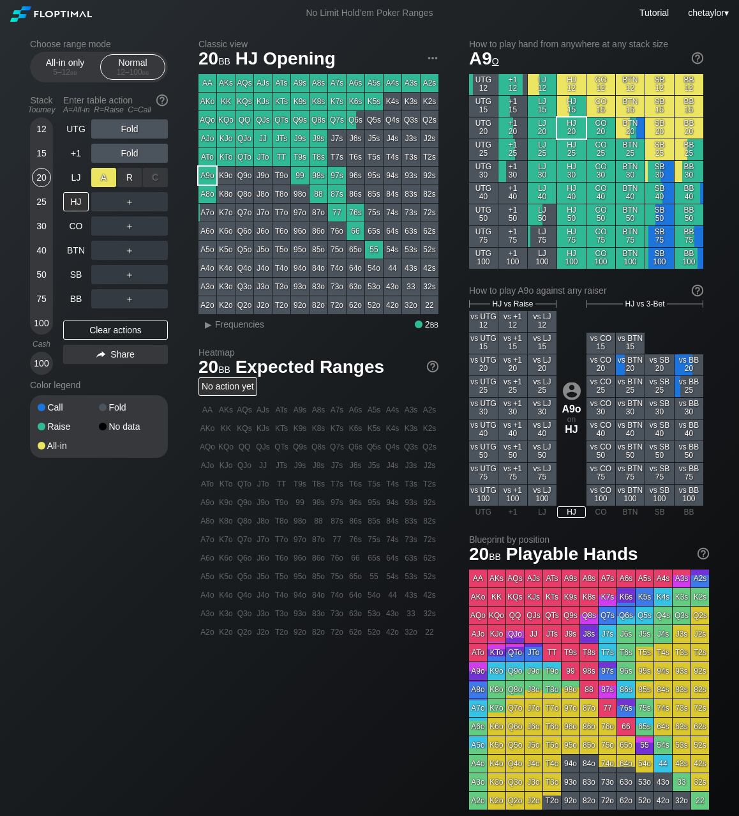
click at [95, 176] on div "A ✕" at bounding box center [103, 177] width 25 height 19
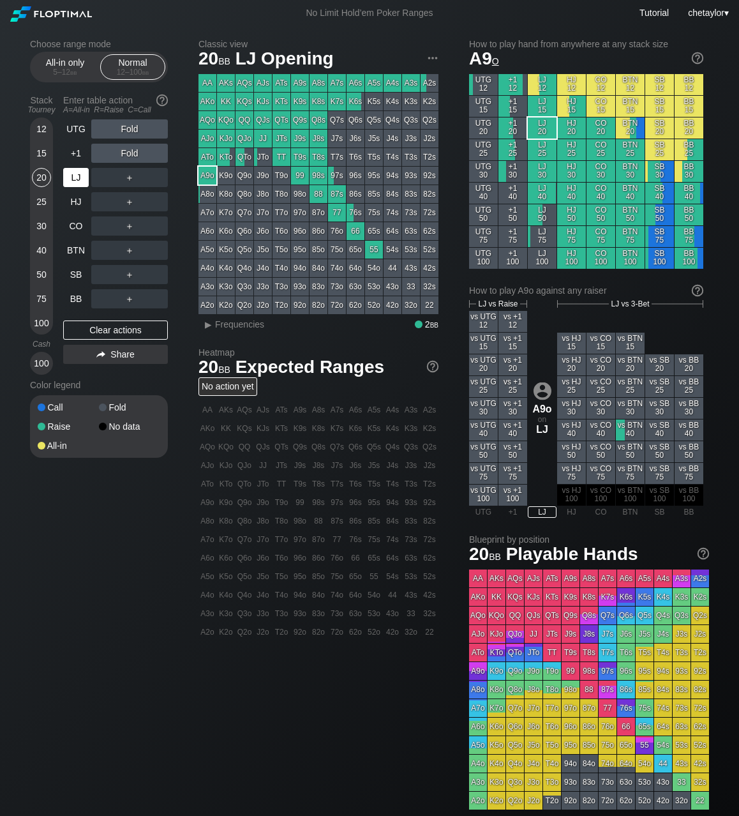
click at [73, 175] on div "LJ" at bounding box center [76, 177] width 26 height 19
click at [85, 329] on div "Clear actions" at bounding box center [115, 329] width 105 height 19
click at [68, 297] on div "BB" at bounding box center [76, 298] width 26 height 19
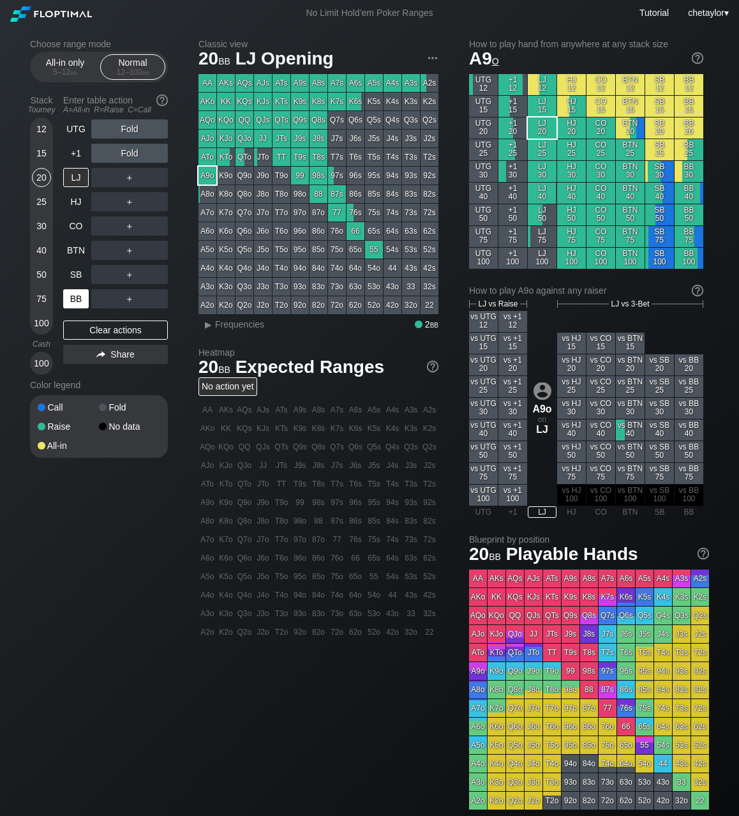
click at [68, 297] on div "BB" at bounding box center [76, 298] width 26 height 19
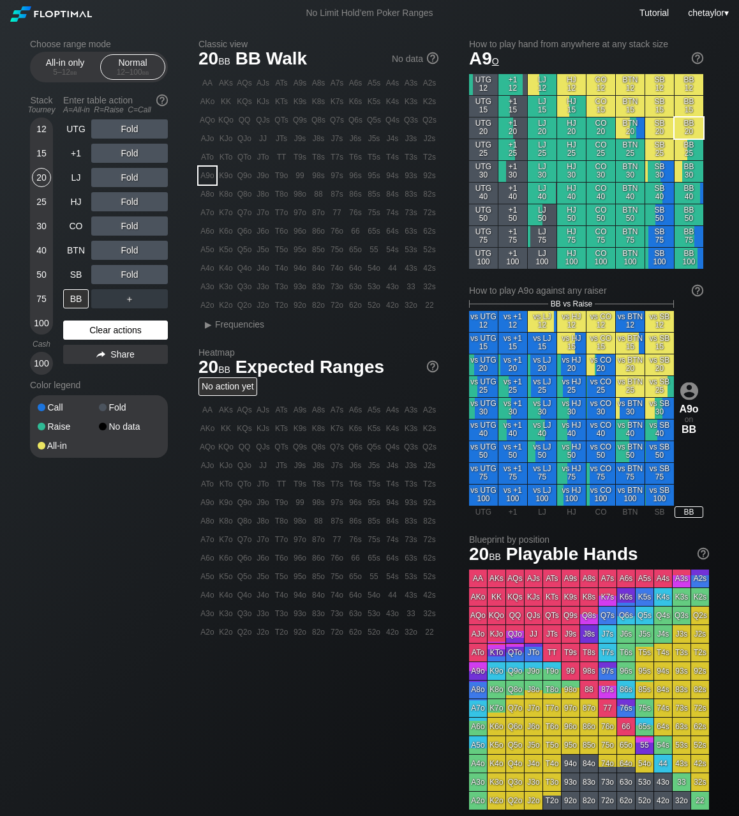
click at [99, 332] on div "Clear actions" at bounding box center [115, 329] width 105 height 19
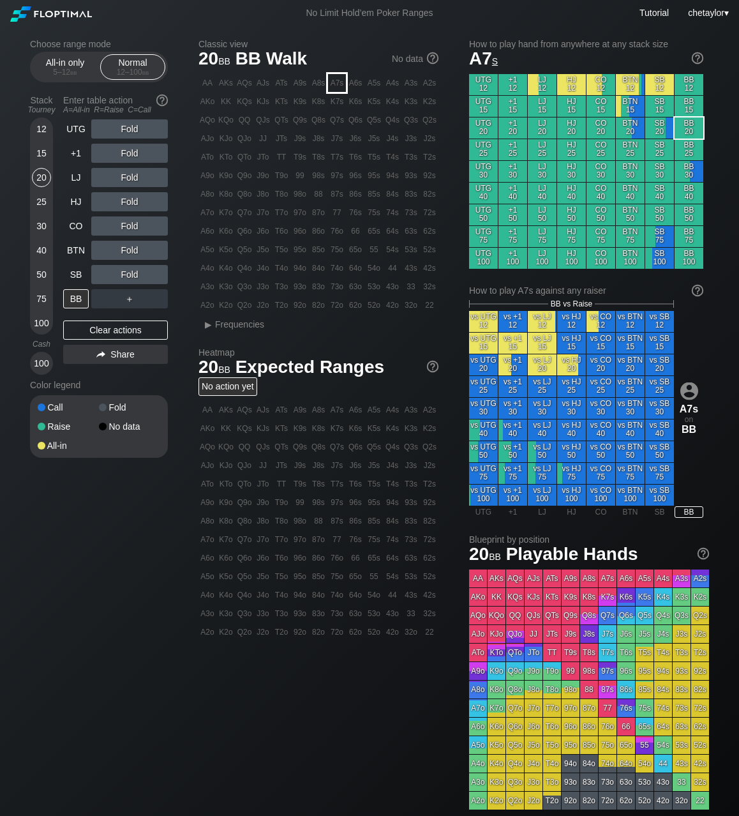
click at [340, 86] on div "A7s" at bounding box center [337, 83] width 18 height 18
click at [129, 199] on div "R ✕" at bounding box center [129, 201] width 25 height 19
